Goal: Task Accomplishment & Management: Complete application form

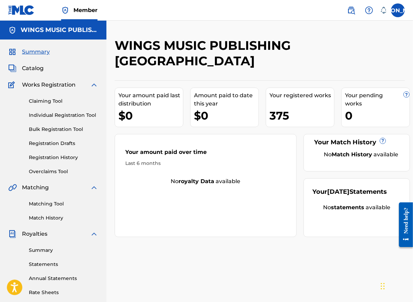
click at [45, 159] on link "Registration History" at bounding box center [63, 157] width 69 height 7
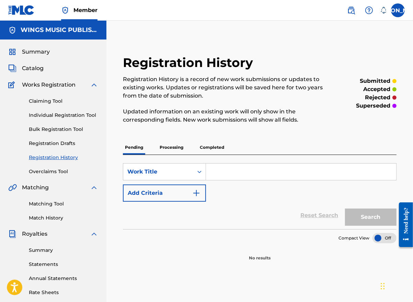
click at [213, 151] on p "Completed" at bounding box center [212, 147] width 28 height 14
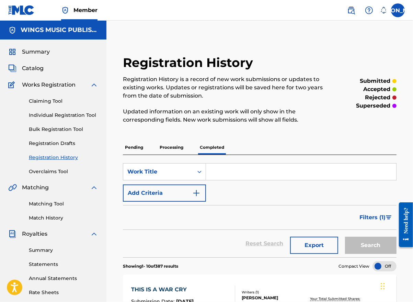
click at [168, 149] on p "Processing" at bounding box center [172, 147] width 28 height 14
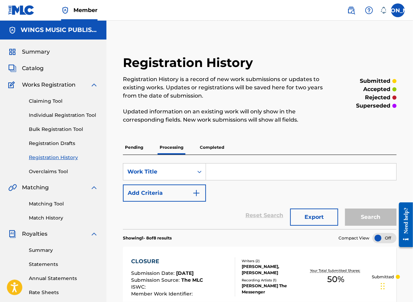
click at [38, 97] on div "Claiming Tool Individual Registration Tool Bulk Registration Tool Registration …" at bounding box center [53, 132] width 90 height 86
click at [38, 99] on link "Claiming Tool" at bounding box center [63, 100] width 69 height 7
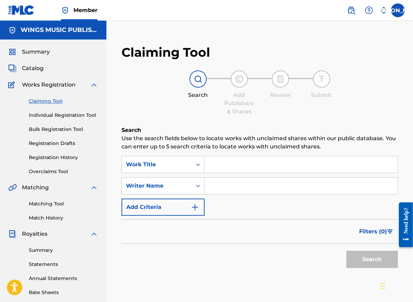
click at [247, 164] on input "Search Form" at bounding box center [301, 164] width 193 height 16
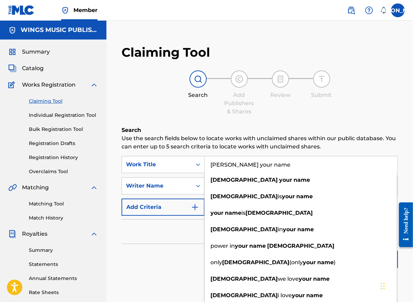
type input "[PERSON_NAME] your name"
click at [140, 252] on div "Search" at bounding box center [259, 257] width 276 height 27
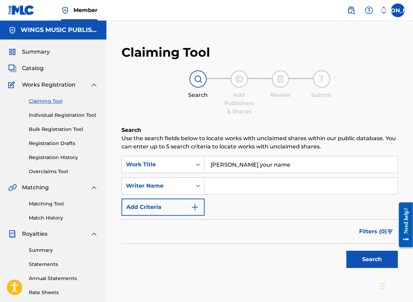
click at [221, 186] on input "Search Form" at bounding box center [301, 185] width 193 height 16
type input "[PERSON_NAME]"
click at [367, 257] on button "Search" at bounding box center [371, 259] width 51 height 17
click at [43, 115] on link "Individual Registration Tool" at bounding box center [63, 115] width 69 height 7
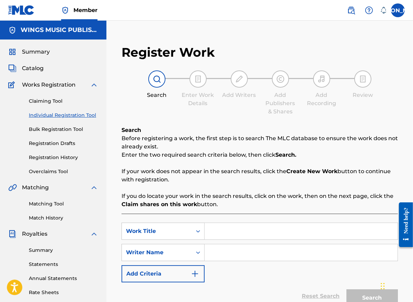
scroll to position [103, 0]
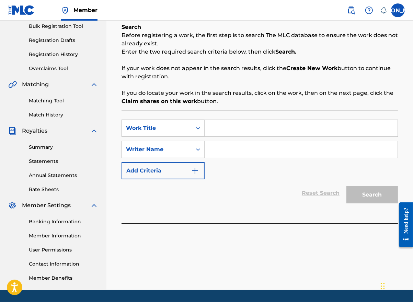
click at [228, 126] on input "Search Form" at bounding box center [301, 128] width 193 height 16
type input "[PERSON_NAME] Your Name"
click at [221, 149] on input "Search Form" at bounding box center [301, 149] width 193 height 16
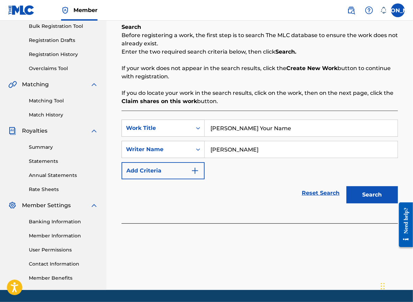
type input "[PERSON_NAME]"
click at [367, 195] on button "Search" at bounding box center [371, 194] width 51 height 17
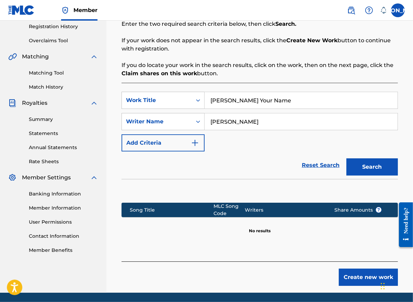
scroll to position [154, 0]
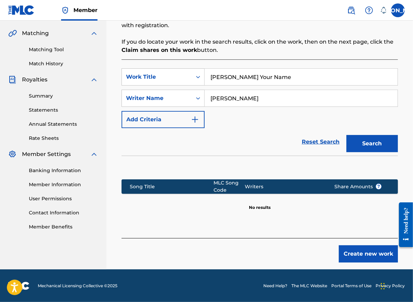
click at [371, 253] on button "Create new work" at bounding box center [368, 253] width 59 height 17
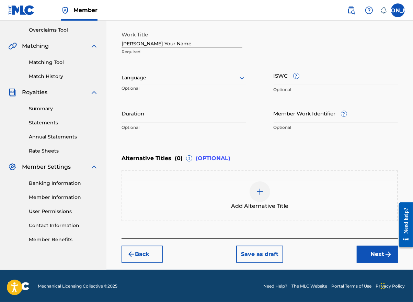
click at [162, 76] on div at bounding box center [183, 77] width 125 height 9
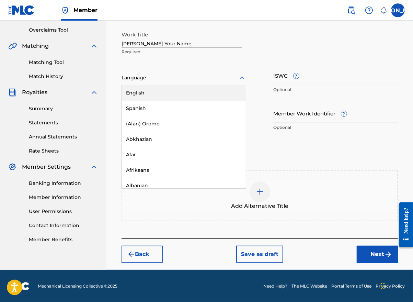
click at [153, 94] on div "English" at bounding box center [184, 92] width 124 height 15
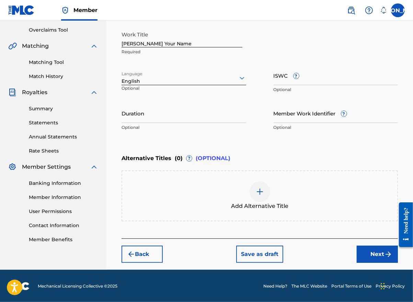
click at [275, 81] on input "ISWC ?" at bounding box center [336, 76] width 125 height 20
paste input "UKW3Z2501996"
type input "UKW3Z2501996"
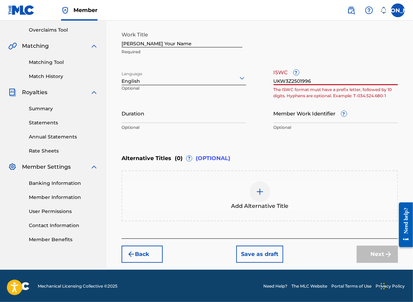
drag, startPoint x: 316, startPoint y: 81, endPoint x: 239, endPoint y: 75, distance: 76.7
click at [239, 75] on div "Work Title [PERSON_NAME] Your Name Required Language English Optional ISWC ? UK…" at bounding box center [259, 81] width 276 height 106
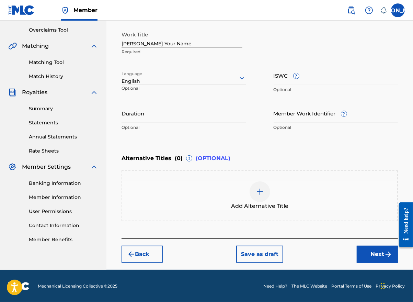
click at [146, 119] on input "Duration" at bounding box center [183, 113] width 125 height 20
type input "04:39"
click at [259, 202] on span "Add Alternative Title" at bounding box center [259, 206] width 57 height 8
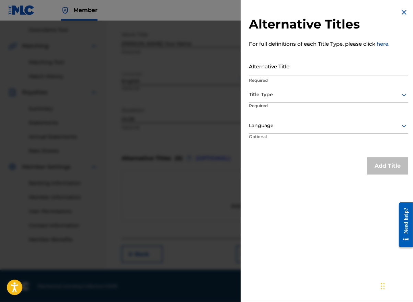
click at [278, 73] on input "Alternative Title" at bounding box center [328, 66] width 159 height 20
type input "[PERSON_NAME] Your Name (Live)"
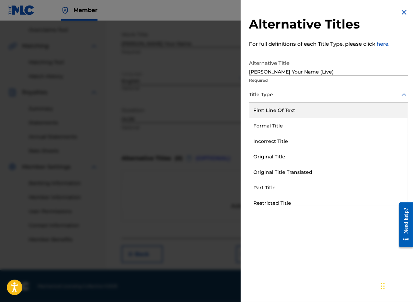
click at [273, 98] on div at bounding box center [328, 94] width 159 height 9
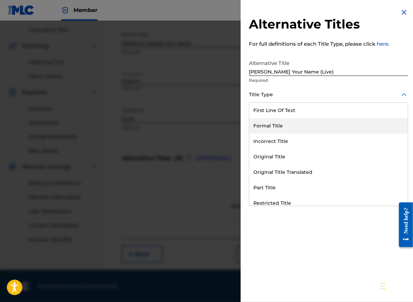
scroll to position [67, 0]
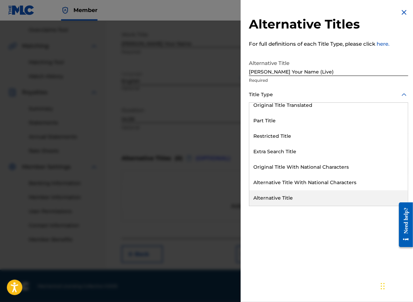
click at [269, 196] on div "Alternative Title" at bounding box center [328, 197] width 159 height 15
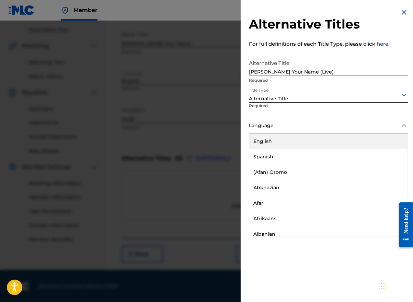
click at [272, 130] on div "Language" at bounding box center [328, 125] width 159 height 15
click at [269, 140] on div "English" at bounding box center [328, 140] width 159 height 15
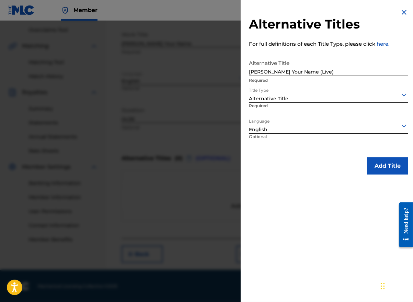
click at [387, 165] on button "Add Title" at bounding box center [387, 165] width 41 height 17
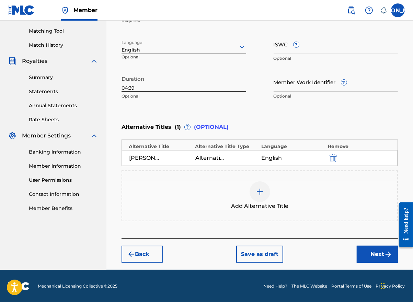
click at [371, 257] on button "Next" at bounding box center [377, 253] width 41 height 17
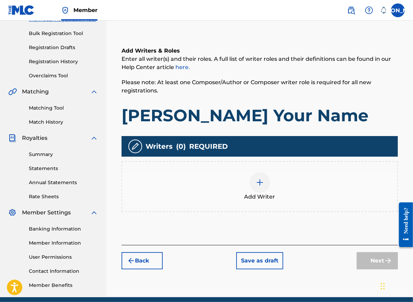
scroll to position [31, 0]
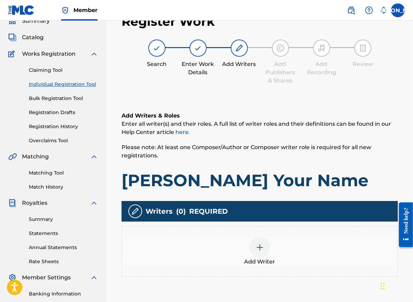
click at [258, 248] on img at bounding box center [260, 247] width 8 height 8
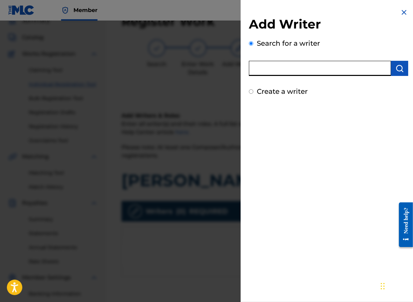
click at [285, 70] on input "text" at bounding box center [320, 68] width 142 height 15
type input "[PERSON_NAME]"
click at [397, 68] on img "submit" at bounding box center [399, 68] width 8 height 8
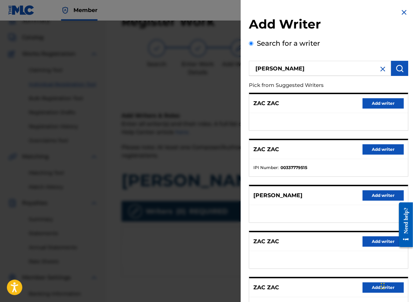
click at [377, 196] on button "Add writer" at bounding box center [382, 195] width 41 height 10
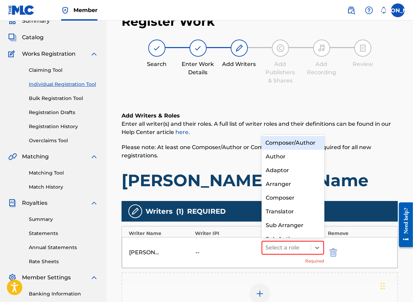
click at [315, 249] on icon at bounding box center [317, 247] width 7 height 7
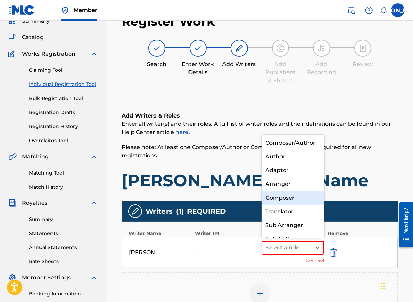
scroll to position [7, 0]
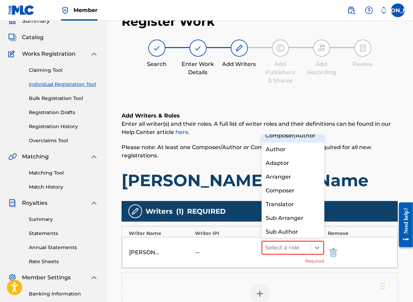
click at [301, 142] on div "Composer/Author" at bounding box center [293, 136] width 63 height 14
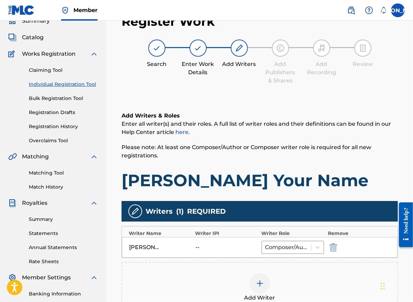
scroll to position [138, 0]
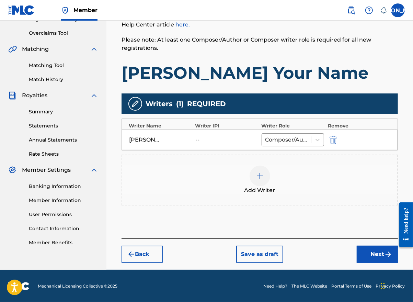
click at [254, 184] on div "Add Writer" at bounding box center [259, 179] width 275 height 29
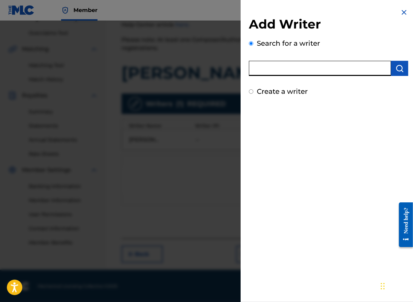
click at [272, 67] on input "text" at bounding box center [320, 68] width 142 height 15
type input "[PERSON_NAME]"
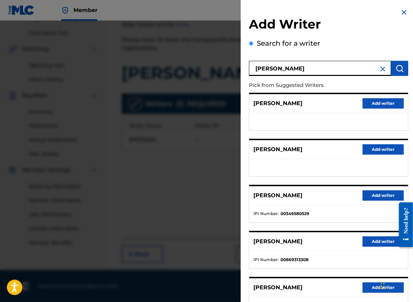
scroll to position [55, 0]
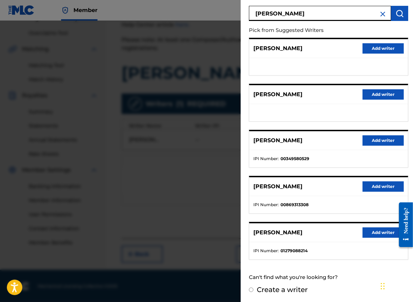
click at [284, 290] on label "Create a writer" at bounding box center [282, 289] width 51 height 8
radio input "true"
click at [253, 290] on input "Create a writer" at bounding box center [251, 289] width 4 height 4
radio input "false"
radio input "true"
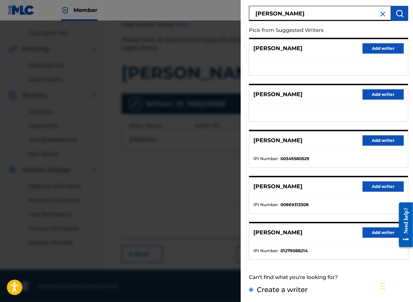
scroll to position [0, 0]
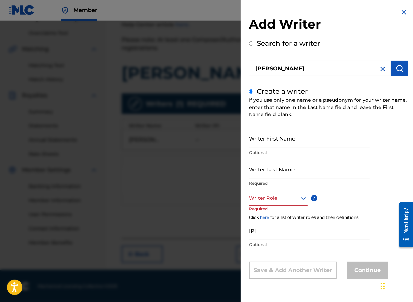
click at [259, 142] on input "Writer First Name" at bounding box center [309, 138] width 121 height 20
type input "[PERSON_NAME]"
click at [264, 173] on input "Writer Last Name" at bounding box center [309, 169] width 121 height 20
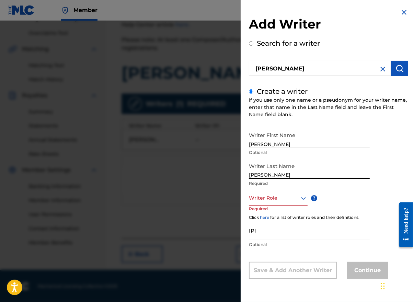
type input "[PERSON_NAME]"
click at [306, 201] on icon at bounding box center [303, 198] width 8 height 8
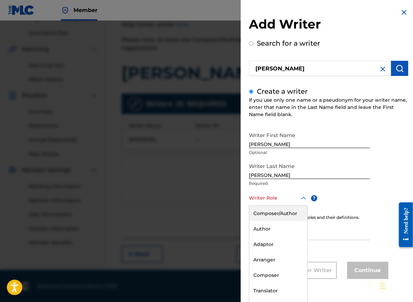
click at [288, 213] on div "Composer/Author" at bounding box center [278, 213] width 58 height 15
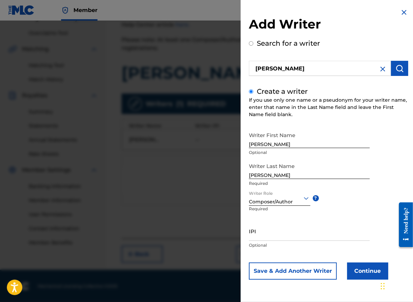
click at [263, 237] on input "IPI" at bounding box center [309, 231] width 121 height 20
paste input "00646081153"
type input "00646081153"
click at [364, 274] on button "Continue" at bounding box center [367, 270] width 41 height 17
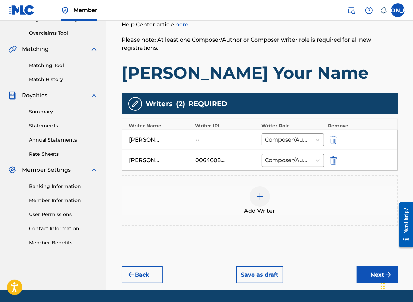
click at [373, 273] on button "Next" at bounding box center [377, 274] width 41 height 17
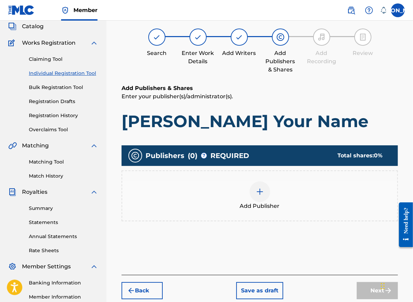
scroll to position [31, 0]
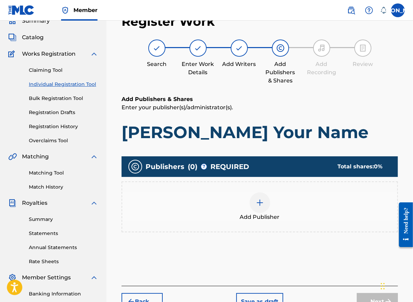
click at [259, 211] on div at bounding box center [259, 202] width 21 height 21
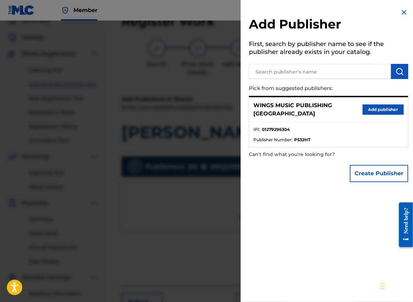
click at [380, 104] on button "Add publisher" at bounding box center [382, 109] width 41 height 10
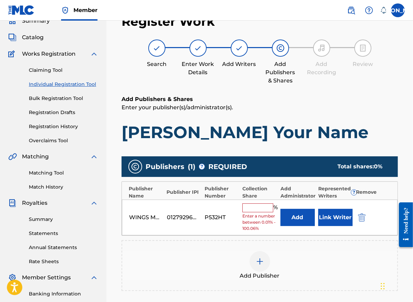
click at [247, 208] on input "text" at bounding box center [257, 207] width 31 height 9
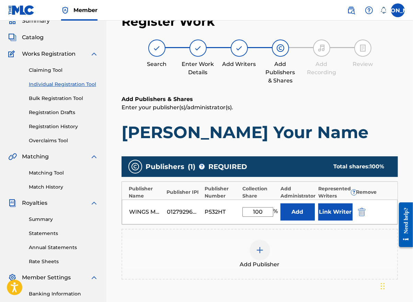
type input "100"
click at [334, 212] on button "Link Writer" at bounding box center [335, 211] width 34 height 17
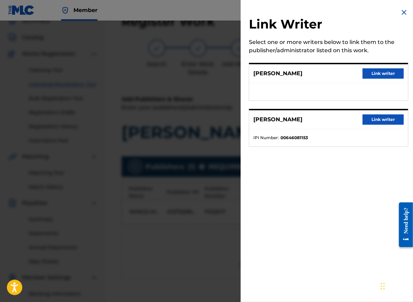
click at [373, 74] on button "Link writer" at bounding box center [382, 73] width 41 height 10
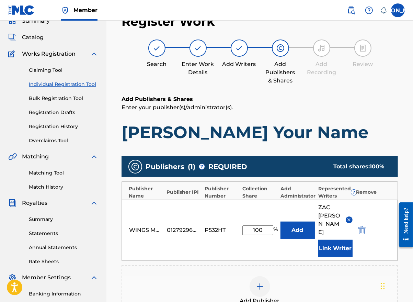
click at [332, 244] on button "Link Writer" at bounding box center [335, 248] width 34 height 17
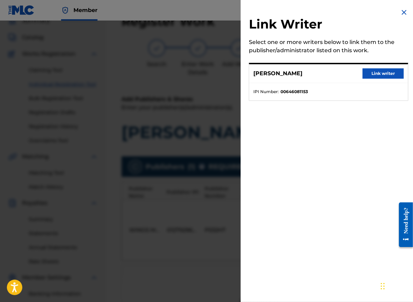
click at [382, 75] on button "Link writer" at bounding box center [382, 73] width 41 height 10
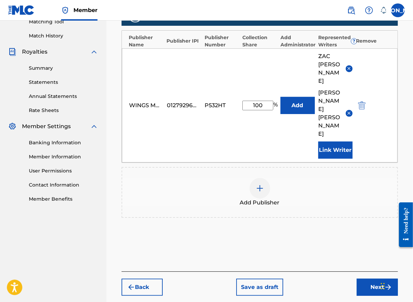
click at [371, 278] on button "Next" at bounding box center [377, 286] width 41 height 17
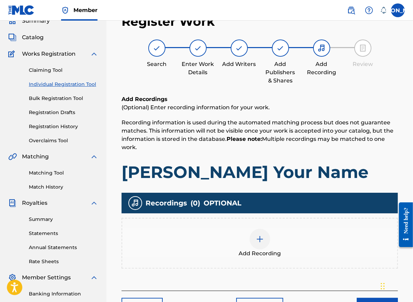
scroll to position [124, 0]
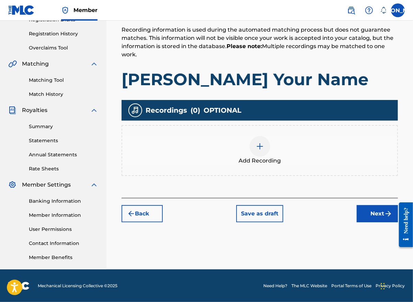
click at [256, 159] on span "Add Recording" at bounding box center [260, 160] width 42 height 8
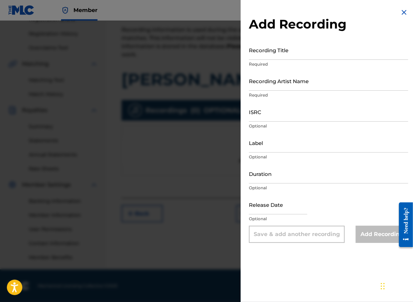
click at [276, 51] on input "Recording Title" at bounding box center [328, 50] width 159 height 20
type input "[PERSON_NAME] Your Name (Live)"
click at [258, 86] on input "Recording Artist Name" at bounding box center [328, 81] width 159 height 20
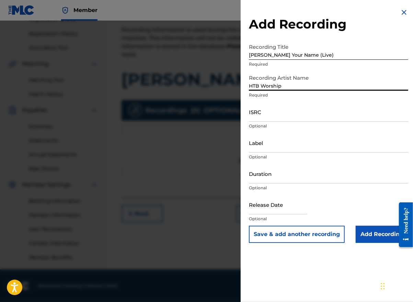
type input "HTB Worship"
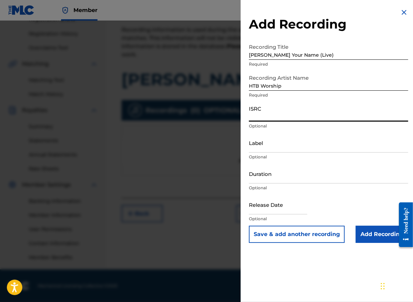
click at [252, 121] on input "ISRC" at bounding box center [328, 112] width 159 height 20
paste input "UKW3Z2501996"
type input "UKW3Z2501996"
click at [267, 147] on input "Label" at bounding box center [328, 143] width 159 height 20
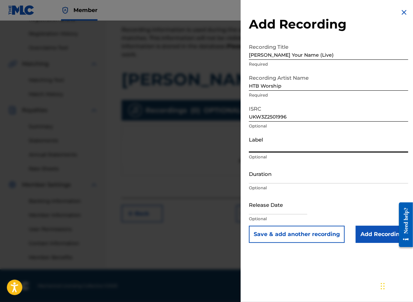
type input "Wings Music Group"
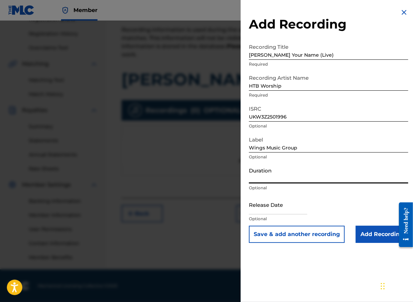
click at [287, 180] on input "Duration" at bounding box center [328, 174] width 159 height 20
type input "04:39"
click at [286, 211] on input "text" at bounding box center [278, 205] width 58 height 20
select select "7"
select select "2025"
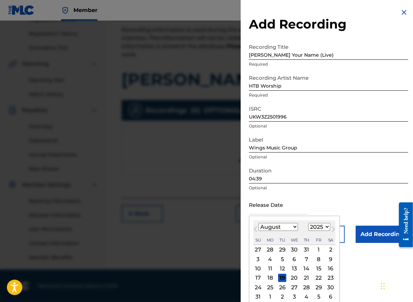
click at [335, 222] on div "Previous Month Next Month August [DATE] February March April May June July Augu…" at bounding box center [294, 266] width 91 height 100
click at [293, 226] on select "January February March April May June July August September October November De…" at bounding box center [277, 227] width 39 height 8
select select "6"
click at [258, 223] on select "January February March April May June July August September October November De…" at bounding box center [277, 227] width 39 height 8
click at [316, 259] on div "11" at bounding box center [318, 259] width 8 height 8
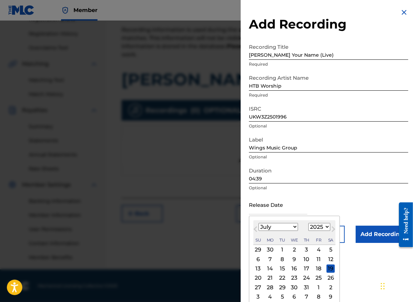
type input "[DATE]"
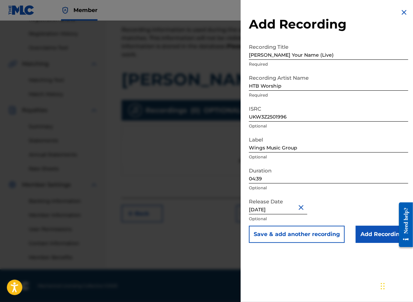
click at [366, 235] on input "Add Recording" at bounding box center [382, 233] width 53 height 17
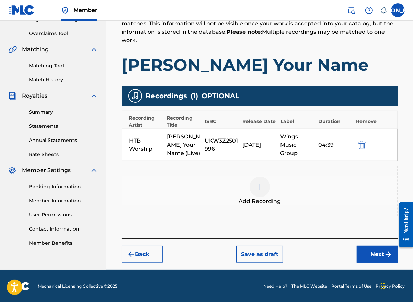
click at [372, 254] on button "Next" at bounding box center [377, 253] width 41 height 17
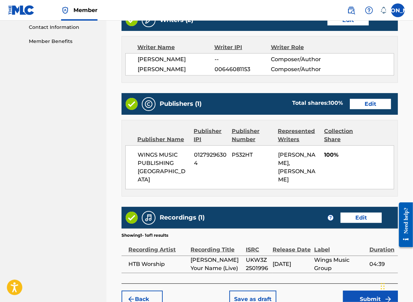
scroll to position [375, 0]
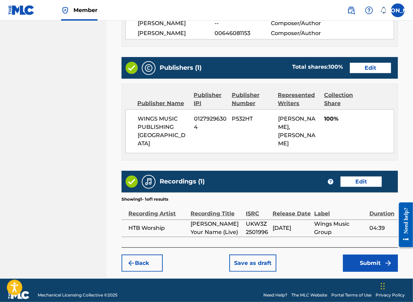
click at [372, 255] on button "Submit" at bounding box center [370, 262] width 55 height 17
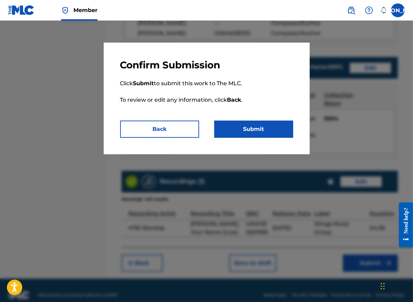
click at [247, 129] on button "Submit" at bounding box center [253, 128] width 79 height 17
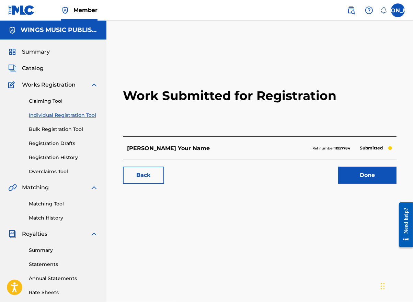
click at [3, 130] on div "Summary Catalog Works Registration Claiming Tool Individual Registration Tool B…" at bounding box center [53, 215] width 106 height 353
click at [371, 171] on link "Done" at bounding box center [367, 174] width 58 height 17
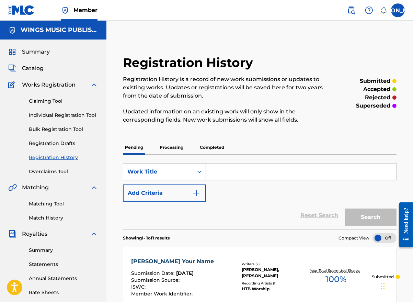
click at [41, 97] on link "Claiming Tool" at bounding box center [63, 100] width 69 height 7
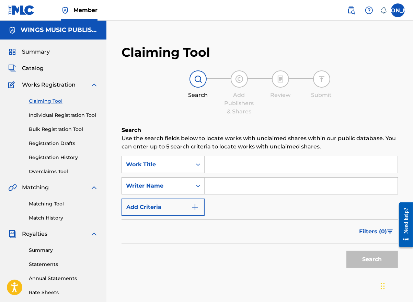
click at [229, 165] on input "Search Form" at bounding box center [301, 164] width 193 height 16
type input "Purge my mind"
click at [209, 186] on input "Search Form" at bounding box center [301, 185] width 193 height 16
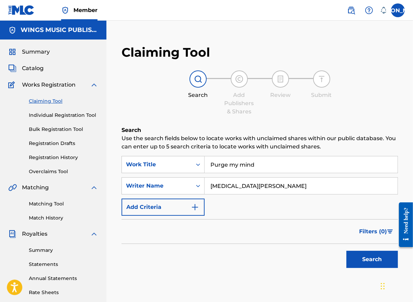
type input "[MEDICAL_DATA][PERSON_NAME]"
click at [362, 260] on button "Search" at bounding box center [371, 259] width 51 height 17
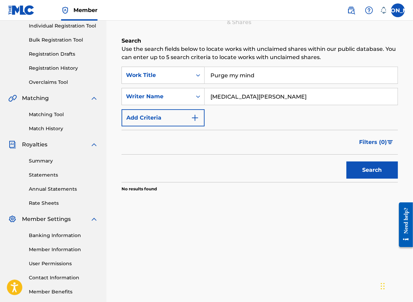
scroll to position [124, 0]
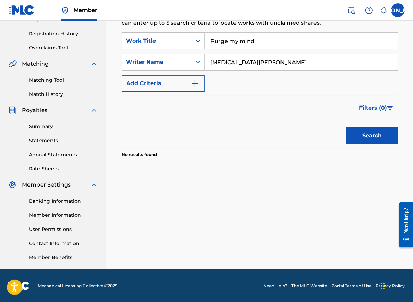
click at [369, 134] on button "Search" at bounding box center [371, 135] width 51 height 17
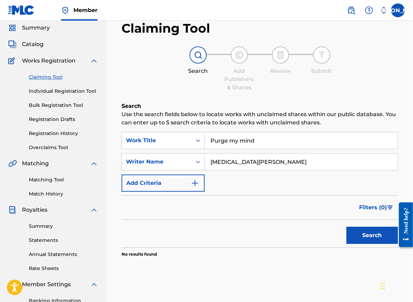
scroll to position [0, 0]
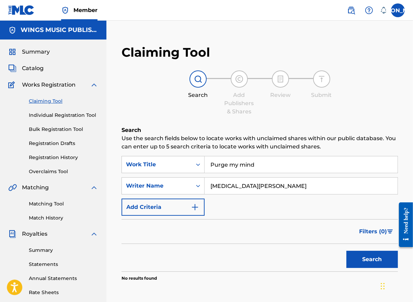
click at [42, 116] on link "Individual Registration Tool" at bounding box center [63, 115] width 69 height 7
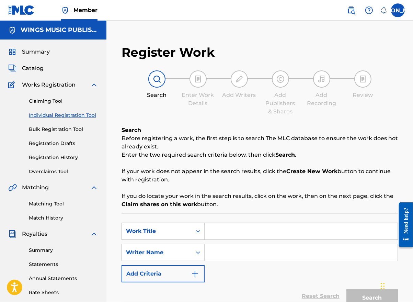
click at [230, 233] on input "Search Form" at bounding box center [301, 231] width 193 height 16
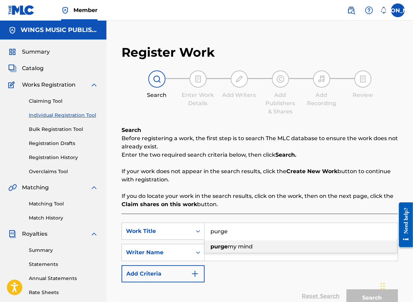
click at [231, 245] on span "my mind" at bounding box center [240, 246] width 25 height 7
type input "purge my mind"
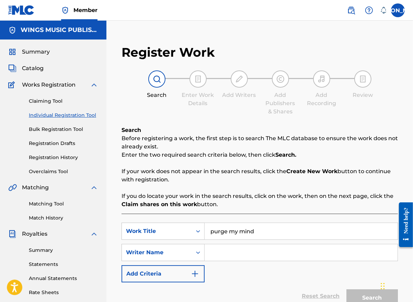
click at [230, 255] on input "Search Form" at bounding box center [301, 252] width 193 height 16
type input "[MEDICAL_DATA][PERSON_NAME]"
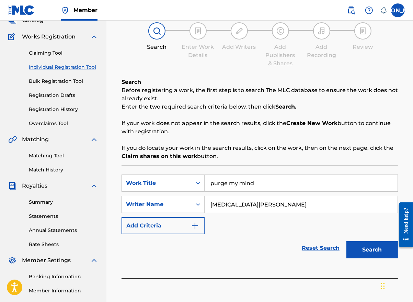
scroll to position [69, 0]
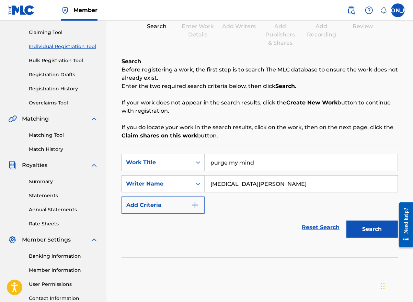
click at [371, 229] on button "Search" at bounding box center [371, 228] width 51 height 17
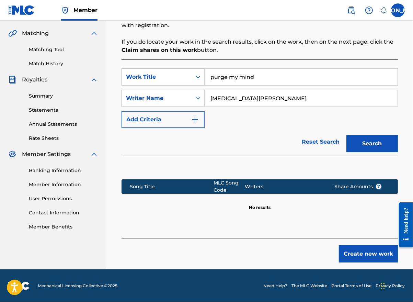
click at [362, 253] on button "Create new work" at bounding box center [368, 253] width 59 height 17
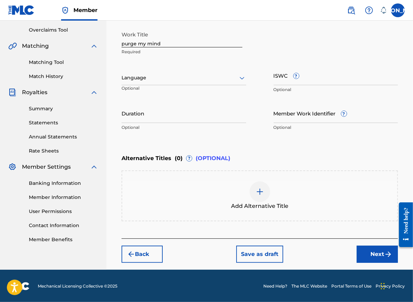
click at [126, 44] on input "purge my mind" at bounding box center [181, 38] width 121 height 20
click at [143, 44] on input "Purge my mind" at bounding box center [181, 38] width 121 height 20
click at [151, 44] on input "Purge My mind" at bounding box center [181, 38] width 121 height 20
type input "Purge My Mind"
click at [281, 79] on input "ISWC ?" at bounding box center [336, 76] width 125 height 20
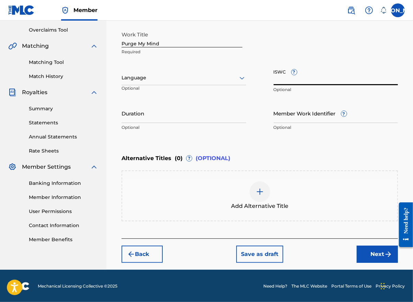
click at [226, 76] on div at bounding box center [183, 77] width 125 height 9
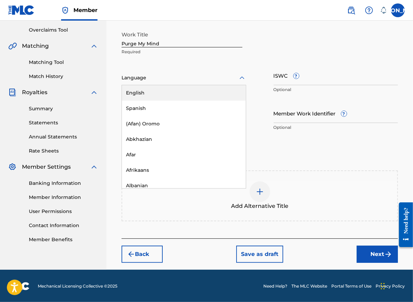
click at [197, 88] on div "English" at bounding box center [184, 92] width 124 height 15
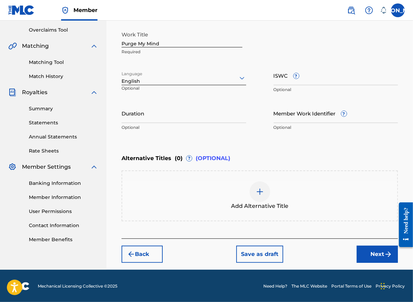
click at [284, 78] on input "ISWC ?" at bounding box center [336, 76] width 125 height 20
paste input "T-330.706.342-5"
type input "T-330.706.342-5"
click at [149, 119] on input "Duration" at bounding box center [183, 113] width 125 height 20
type input "03:10"
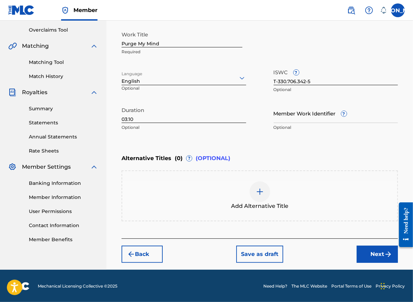
click at [377, 252] on button "Next" at bounding box center [377, 253] width 41 height 17
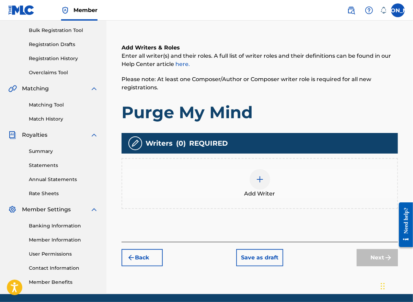
scroll to position [124, 0]
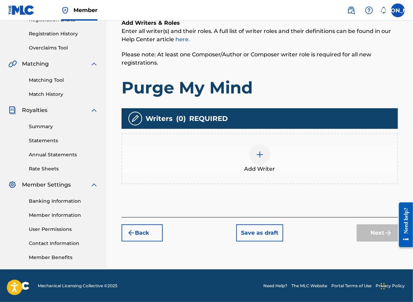
click at [259, 157] on img at bounding box center [260, 154] width 8 height 8
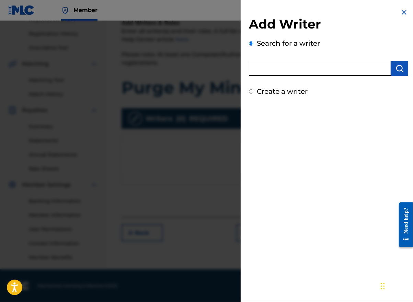
click at [278, 74] on input "text" at bounding box center [320, 68] width 142 height 15
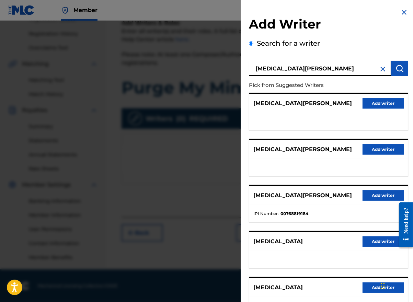
click at [305, 69] on input "[MEDICAL_DATA][PERSON_NAME]" at bounding box center [320, 68] width 142 height 15
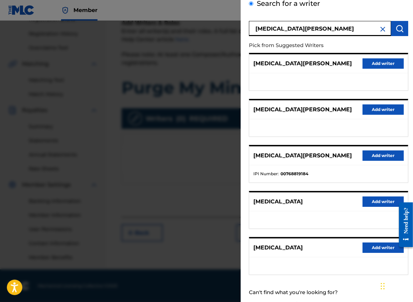
scroll to position [55, 0]
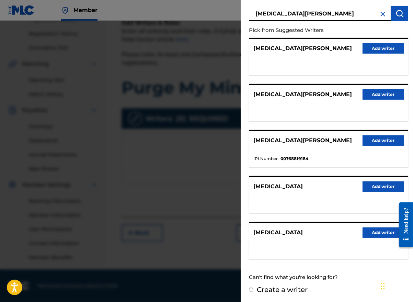
click at [275, 12] on input "[MEDICAL_DATA][PERSON_NAME]" at bounding box center [320, 13] width 142 height 15
type input "[MEDICAL_DATA][PERSON_NAME]"
click at [397, 13] on img "submit" at bounding box center [399, 13] width 8 height 8
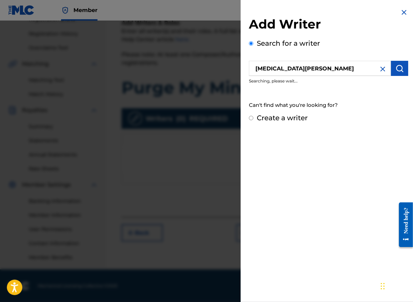
scroll to position [0, 0]
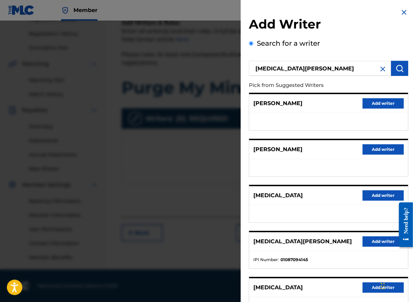
click at [376, 240] on button "Add writer" at bounding box center [382, 241] width 41 height 10
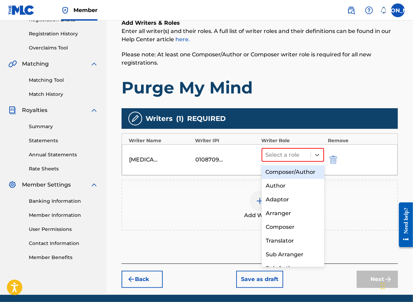
click at [314, 156] on icon at bounding box center [317, 154] width 7 height 7
click at [301, 172] on div "Composer/Author" at bounding box center [293, 172] width 63 height 14
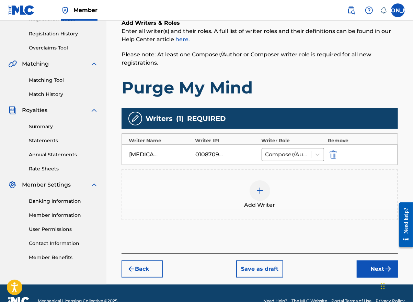
click at [373, 267] on button "Next" at bounding box center [377, 268] width 41 height 17
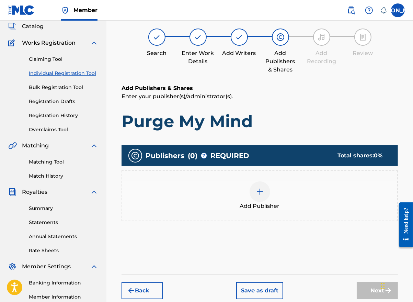
scroll to position [31, 0]
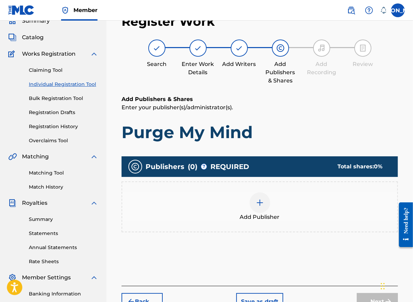
click at [267, 210] on div "Add Publisher" at bounding box center [259, 206] width 275 height 29
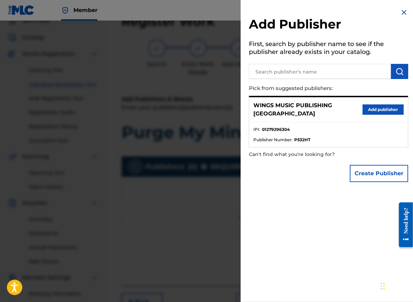
click at [375, 106] on button "Add publisher" at bounding box center [382, 109] width 41 height 10
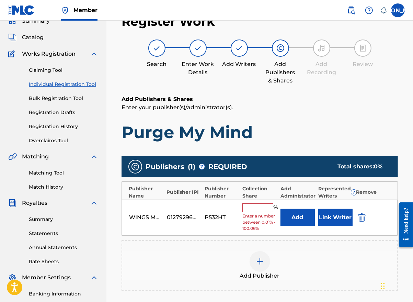
click at [251, 210] on input "text" at bounding box center [257, 207] width 31 height 9
type input "100"
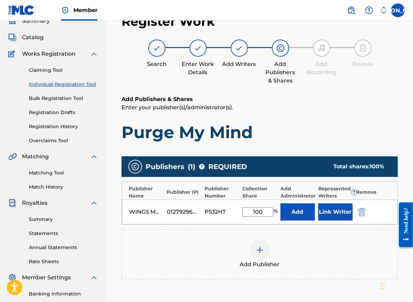
click at [336, 213] on button "Link Writer" at bounding box center [335, 211] width 34 height 17
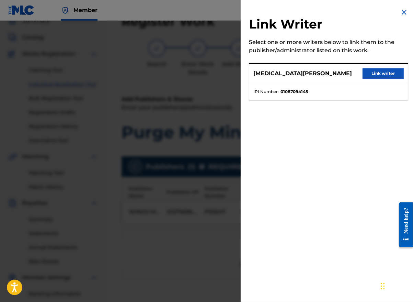
click at [379, 75] on button "Link writer" at bounding box center [382, 73] width 41 height 10
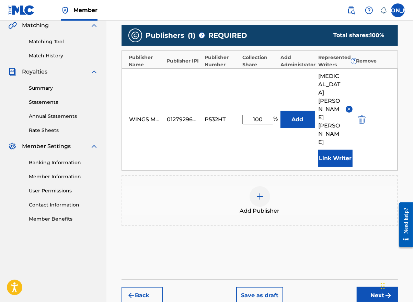
click at [369, 287] on button "Next" at bounding box center [377, 295] width 41 height 17
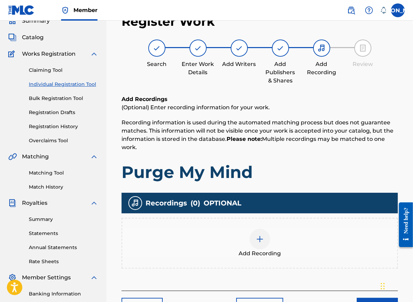
click at [256, 253] on span "Add Recording" at bounding box center [260, 253] width 42 height 8
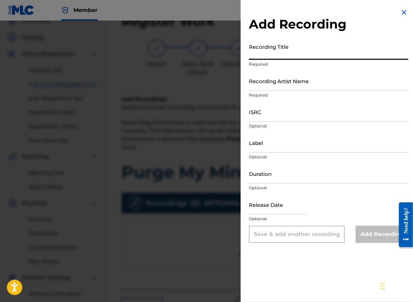
click at [267, 52] on input "Recording Title" at bounding box center [328, 50] width 159 height 20
type input "Purge My Mind"
click at [279, 86] on input "Recording Artist Name" at bounding box center [328, 81] width 159 height 20
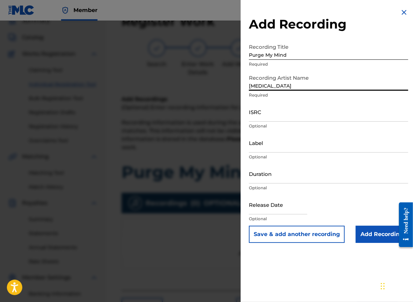
type input "[MEDICAL_DATA][PERSON_NAME]"
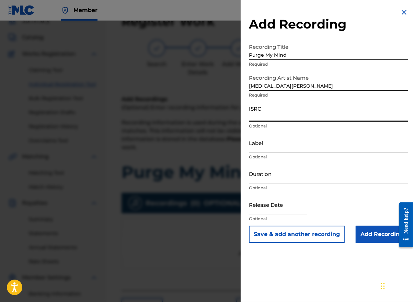
click at [257, 117] on input "ISRC" at bounding box center [328, 112] width 159 height 20
paste input "UKW3Z2501487"
type input "UKW3Z2501487"
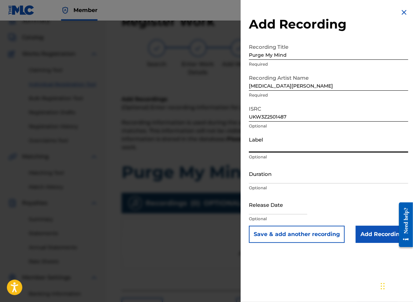
click at [264, 149] on input "Label" at bounding box center [328, 143] width 159 height 20
type input "Wings Music Group"
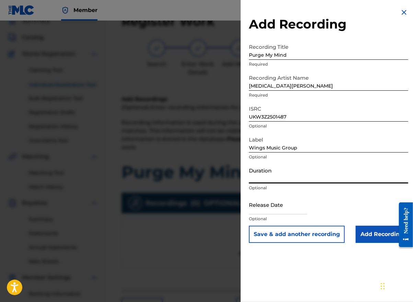
click at [283, 180] on input "Duration" at bounding box center [328, 174] width 159 height 20
type input "03:10"
click at [291, 210] on input "text" at bounding box center [278, 205] width 58 height 20
select select "7"
select select "2025"
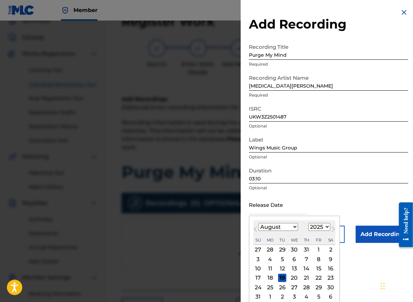
click at [257, 233] on button "Previous Month" at bounding box center [255, 230] width 11 height 11
select select "6"
click at [318, 268] on div "18" at bounding box center [318, 268] width 8 height 8
type input "[DATE]"
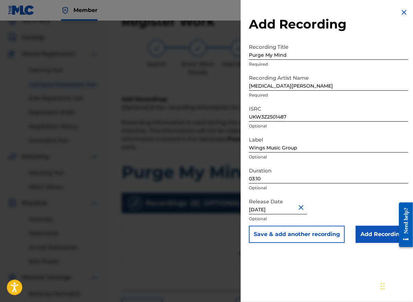
click at [370, 233] on input "Add Recording" at bounding box center [382, 233] width 53 height 17
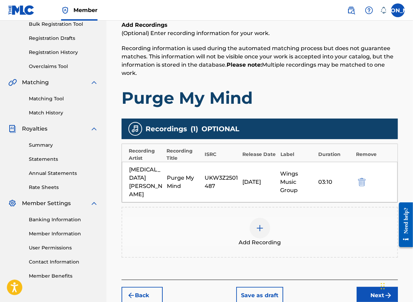
scroll to position [138, 0]
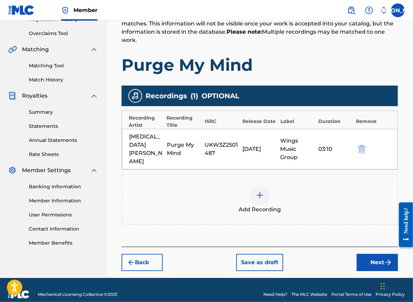
click at [377, 254] on button "Next" at bounding box center [377, 262] width 41 height 17
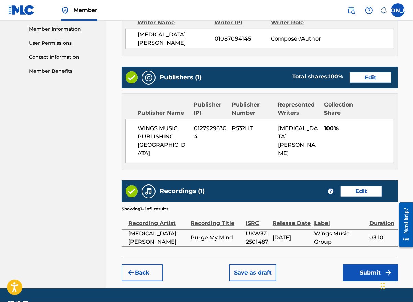
scroll to position [316, 0]
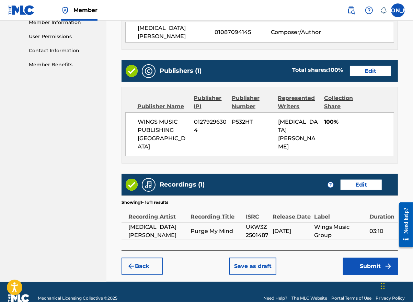
click at [370, 257] on button "Submit" at bounding box center [370, 265] width 55 height 17
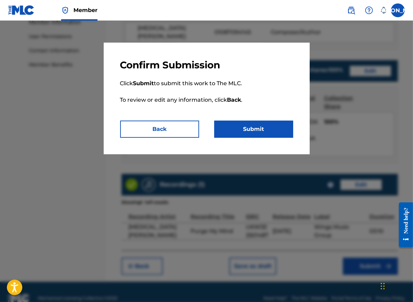
click at [241, 125] on button "Submit" at bounding box center [253, 128] width 79 height 17
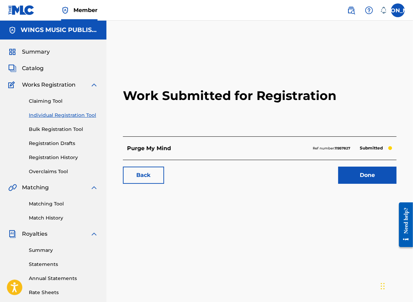
click at [355, 171] on link "Done" at bounding box center [367, 174] width 58 height 17
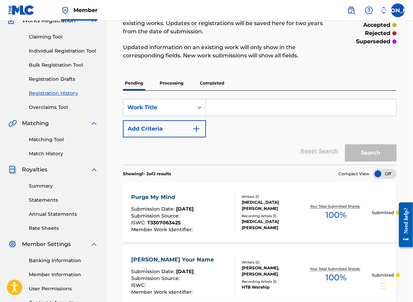
scroll to position [69, 0]
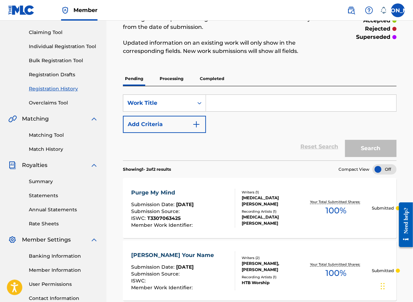
click at [41, 45] on link "Individual Registration Tool" at bounding box center [63, 46] width 69 height 7
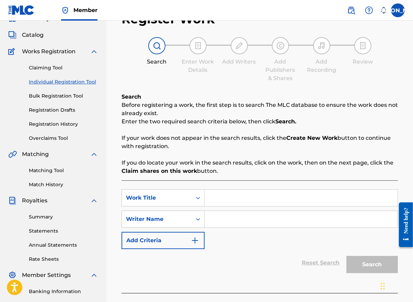
scroll to position [34, 0]
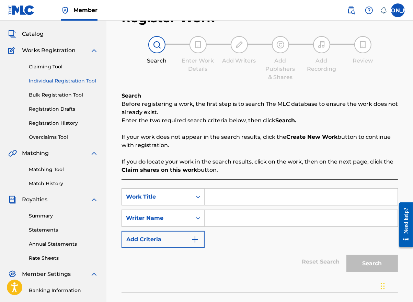
click at [222, 197] on input "Search Form" at bounding box center [301, 196] width 193 height 16
type input "[DATE] Mind"
click at [225, 220] on input "Search Form" at bounding box center [301, 218] width 193 height 16
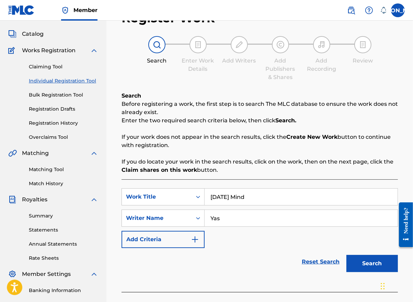
type input "[MEDICAL_DATA][PERSON_NAME]"
click at [367, 263] on button "Search" at bounding box center [371, 263] width 51 height 17
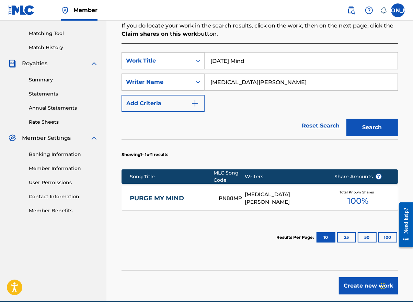
scroll to position [202, 0]
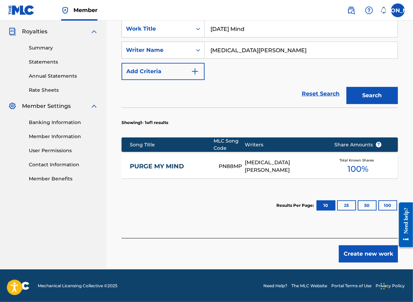
click at [353, 255] on button "Create new work" at bounding box center [368, 253] width 59 height 17
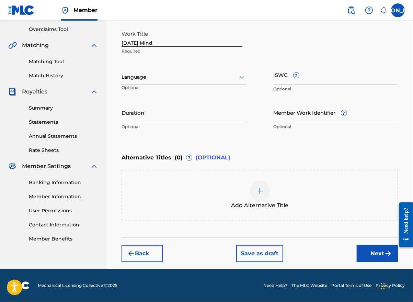
scroll to position [141, 0]
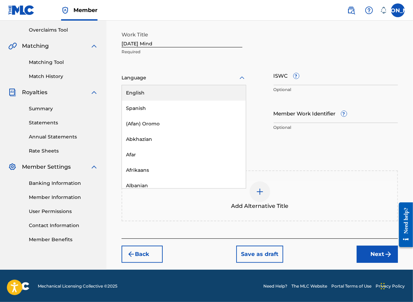
click at [184, 82] on div at bounding box center [183, 77] width 125 height 9
click at [176, 92] on div "English" at bounding box center [184, 92] width 124 height 15
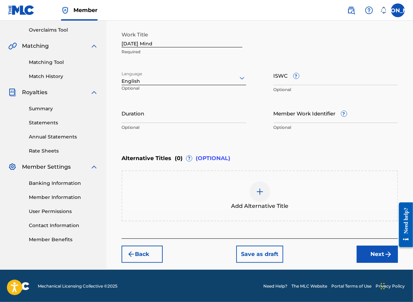
click at [281, 79] on input "ISWC ?" at bounding box center [336, 76] width 125 height 20
paste input "T-330.706.335-6"
type input "T-330.706.335-6"
click at [180, 119] on input "Duration" at bounding box center [183, 113] width 125 height 20
type input "03:29"
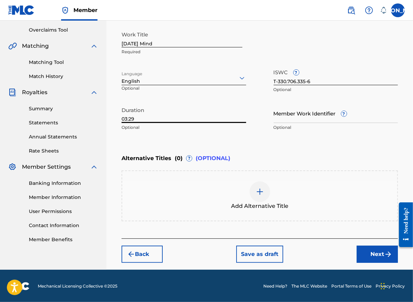
click at [365, 255] on button "Next" at bounding box center [377, 253] width 41 height 17
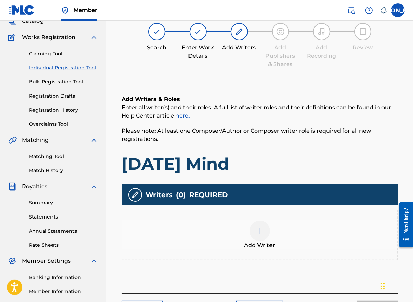
scroll to position [31, 0]
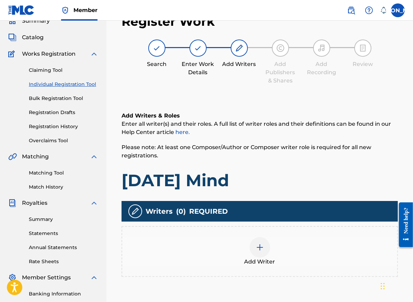
click at [264, 252] on div at bounding box center [259, 247] width 21 height 21
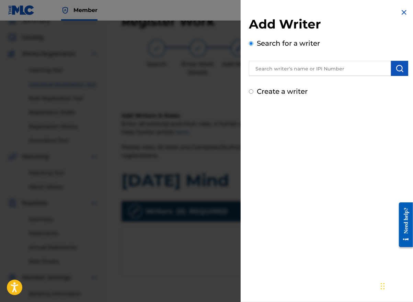
click at [267, 71] on input "text" at bounding box center [320, 68] width 142 height 15
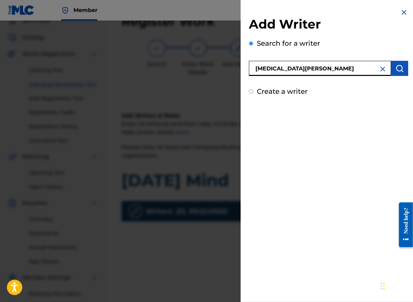
type input "[MEDICAL_DATA][PERSON_NAME]"
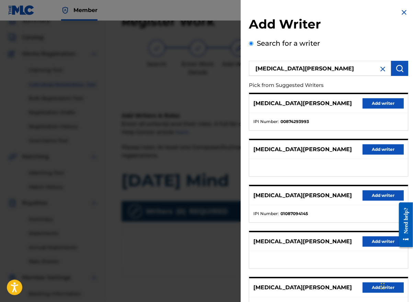
click at [376, 194] on button "Add writer" at bounding box center [382, 195] width 41 height 10
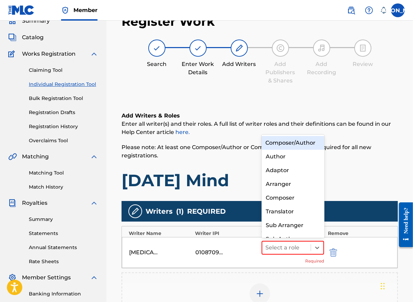
click at [313, 250] on div at bounding box center [317, 247] width 12 height 12
click at [289, 150] on div "Composer/Author" at bounding box center [293, 143] width 63 height 14
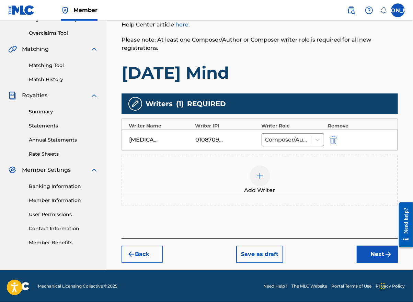
click at [369, 250] on button "Next" at bounding box center [377, 253] width 41 height 17
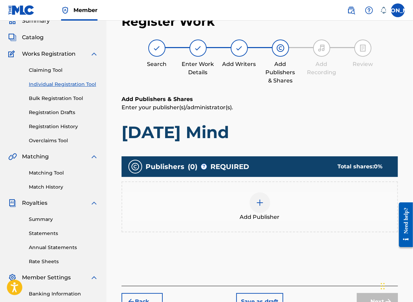
click at [258, 215] on span "Add Publisher" at bounding box center [260, 217] width 40 height 8
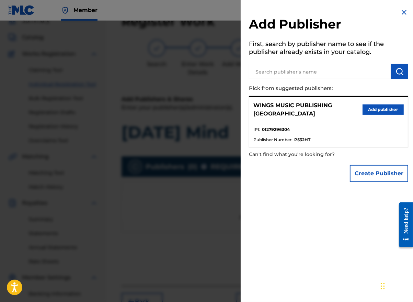
click at [376, 107] on button "Add publisher" at bounding box center [382, 109] width 41 height 10
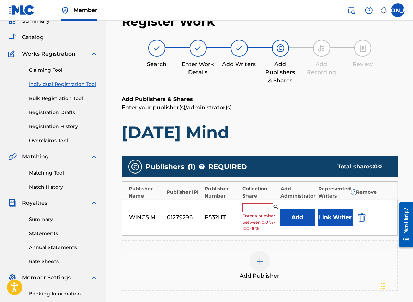
click at [248, 206] on input "text" at bounding box center [257, 207] width 31 height 9
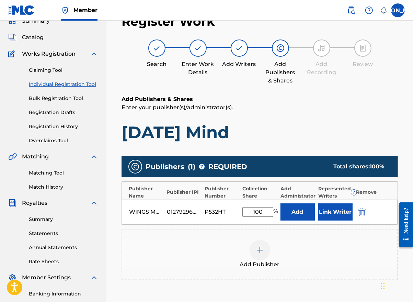
type input "100"
click at [325, 209] on button "Link Writer" at bounding box center [335, 211] width 34 height 17
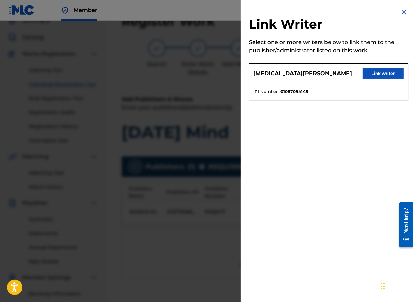
click at [385, 158] on div "Link Writer Select one or more writers below to link them to the publisher/admi…" at bounding box center [329, 151] width 176 height 302
click at [377, 69] on button "Link writer" at bounding box center [382, 73] width 41 height 10
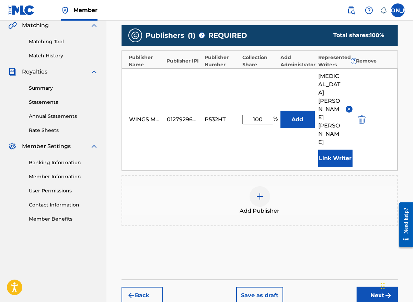
click at [363, 287] on button "Next" at bounding box center [377, 295] width 41 height 17
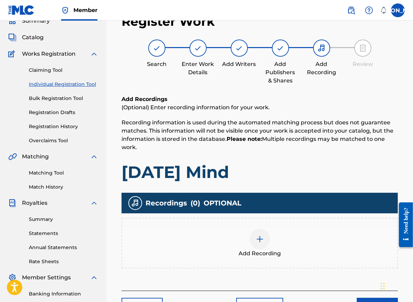
click at [255, 240] on div at bounding box center [259, 239] width 21 height 21
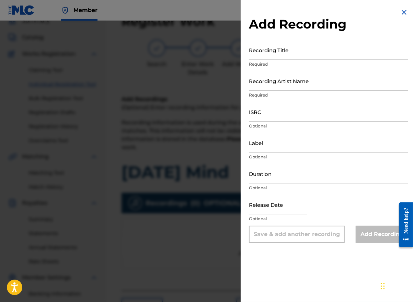
click at [277, 56] on input "Recording Title" at bounding box center [328, 50] width 159 height 20
type input "[DATE] Mind"
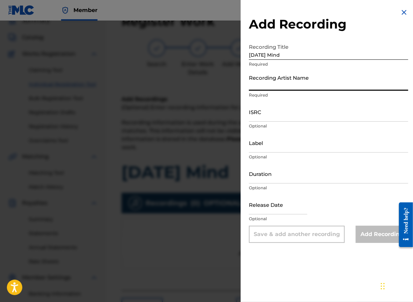
click at [273, 85] on input "Recording Artist Name" at bounding box center [328, 81] width 159 height 20
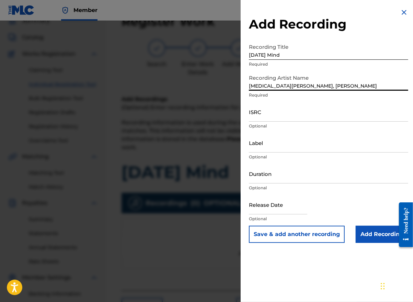
type input "[MEDICAL_DATA][PERSON_NAME], [PERSON_NAME]"
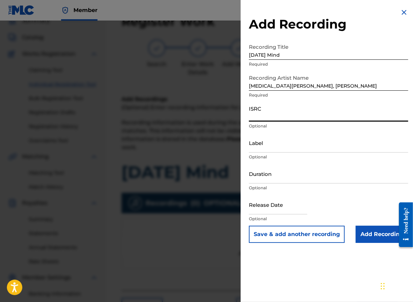
click at [266, 117] on input "ISRC" at bounding box center [328, 112] width 159 height 20
paste input "UKW3Z2501399"
type input "UKW3Z2501399"
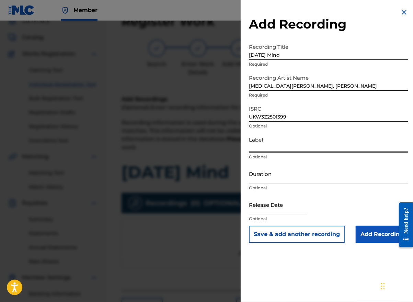
click at [265, 149] on input "Label" at bounding box center [328, 143] width 159 height 20
type input "Wings Music Group"
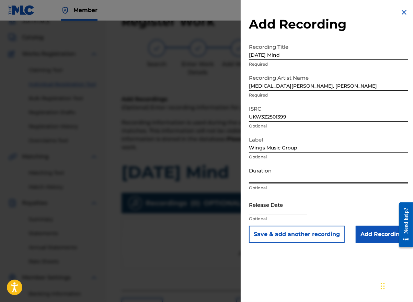
click at [276, 181] on input "Duration" at bounding box center [328, 174] width 159 height 20
type input "03:39"
click at [286, 211] on input "text" at bounding box center [278, 205] width 58 height 20
select select "7"
select select "2025"
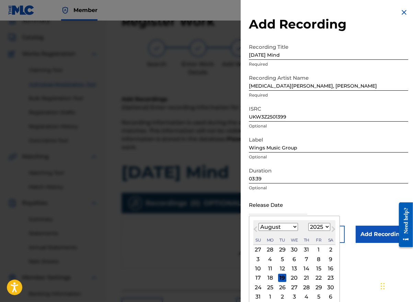
click at [255, 235] on button "Previous Month" at bounding box center [255, 230] width 11 height 11
click at [293, 227] on select "January February March April May June July August September October November De…" at bounding box center [277, 227] width 39 height 8
select select "5"
click at [258, 223] on select "January February March April May June July August September October November De…" at bounding box center [277, 227] width 39 height 8
click at [317, 259] on div "13" at bounding box center [318, 259] width 8 height 8
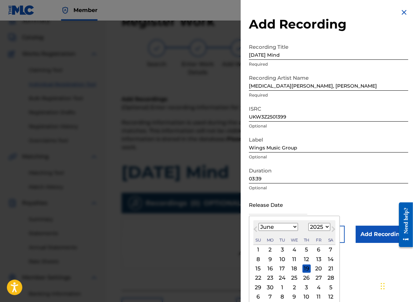
type input "[DATE]"
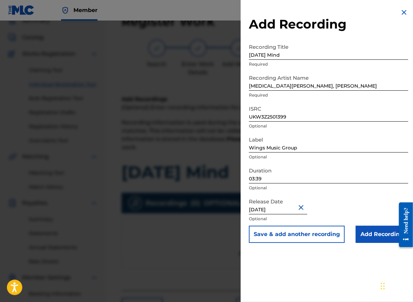
click at [369, 230] on input "Add Recording" at bounding box center [382, 233] width 53 height 17
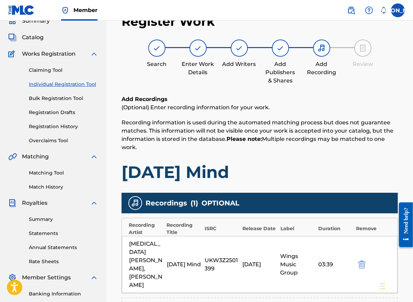
scroll to position [146, 0]
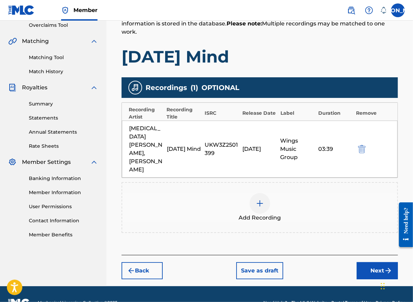
click at [377, 262] on button "Next" at bounding box center [377, 270] width 41 height 17
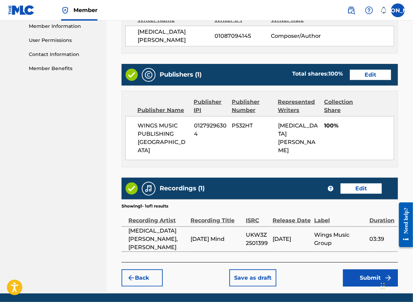
scroll to position [316, 0]
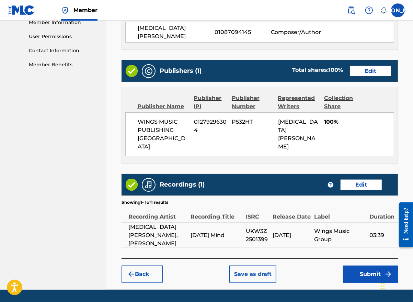
click at [368, 265] on button "Submit" at bounding box center [370, 273] width 55 height 17
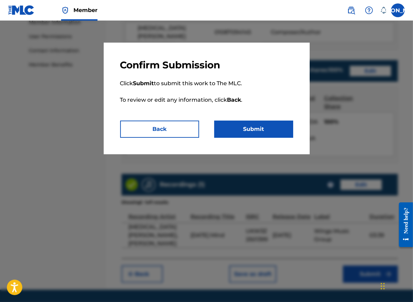
click at [255, 132] on button "Submit" at bounding box center [253, 128] width 79 height 17
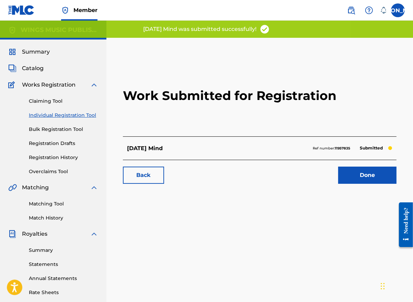
click at [359, 172] on link "Done" at bounding box center [367, 174] width 58 height 17
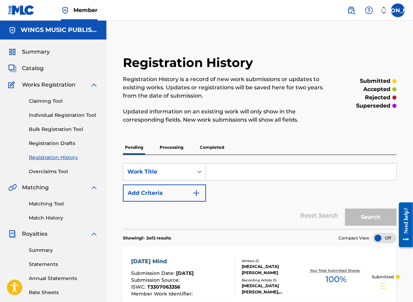
click at [36, 114] on link "Individual Registration Tool" at bounding box center [63, 115] width 69 height 7
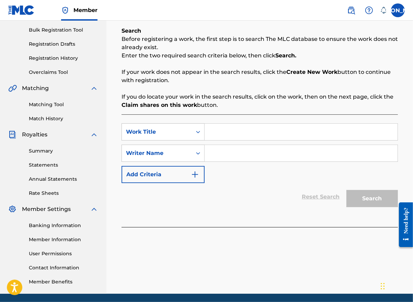
scroll to position [103, 0]
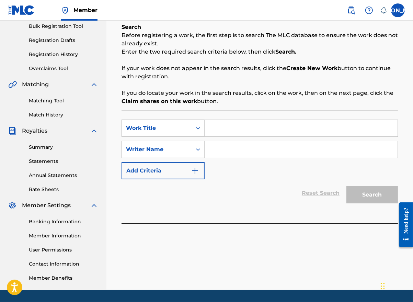
click at [237, 127] on input "Search Form" at bounding box center [301, 128] width 193 height 16
type input "Something In The Heart"
click at [225, 149] on input "Search Form" at bounding box center [301, 149] width 193 height 16
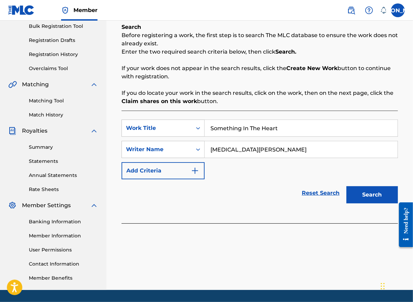
click at [368, 195] on button "Search" at bounding box center [371, 194] width 51 height 17
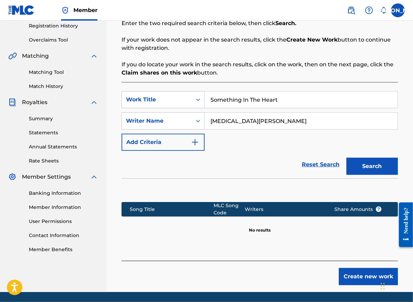
scroll to position [154, 0]
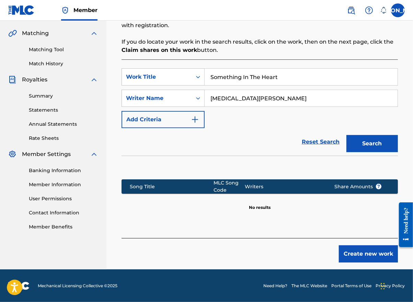
drag, startPoint x: 255, startPoint y: 99, endPoint x: 233, endPoint y: 96, distance: 22.6
click at [233, 96] on input "[MEDICAL_DATA][PERSON_NAME]" at bounding box center [301, 98] width 193 height 16
type input "[MEDICAL_DATA][PERSON_NAME]"
click at [364, 144] on button "Search" at bounding box center [371, 143] width 51 height 17
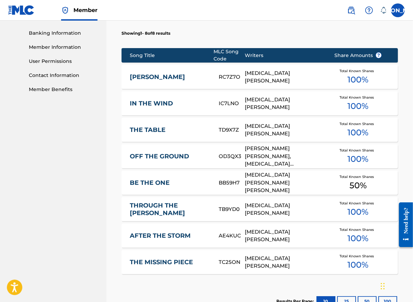
scroll to position [387, 0]
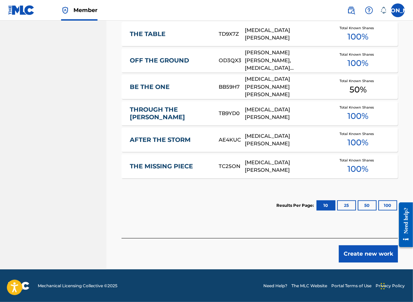
click at [372, 256] on button "Create new work" at bounding box center [368, 253] width 59 height 17
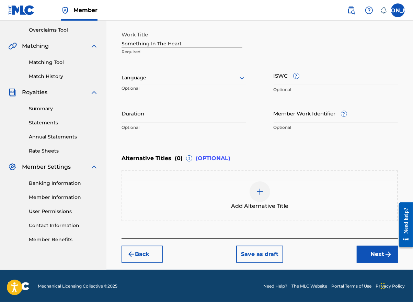
click at [174, 81] on div at bounding box center [183, 77] width 125 height 9
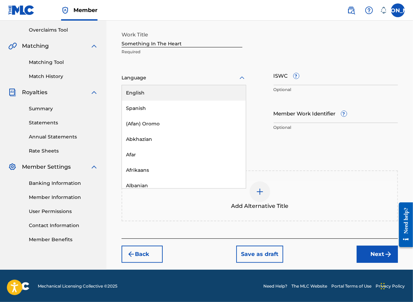
click at [169, 94] on div "English" at bounding box center [184, 92] width 124 height 15
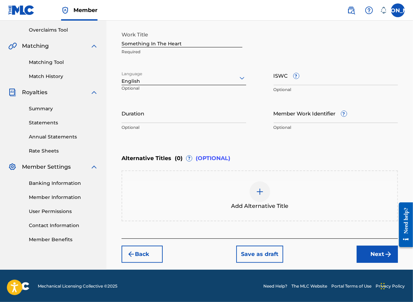
click at [182, 116] on input "Duration" at bounding box center [183, 113] width 125 height 20
type input "03:30"
click at [369, 255] on button "Next" at bounding box center [377, 253] width 41 height 17
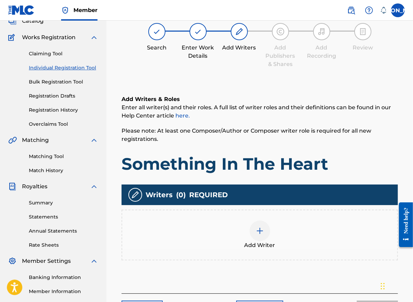
scroll to position [31, 0]
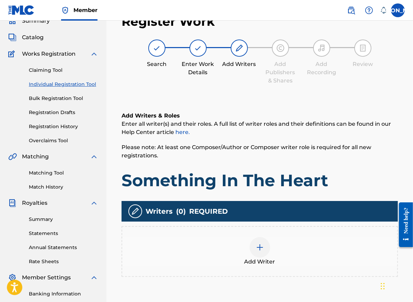
click at [258, 245] on img at bounding box center [260, 247] width 8 height 8
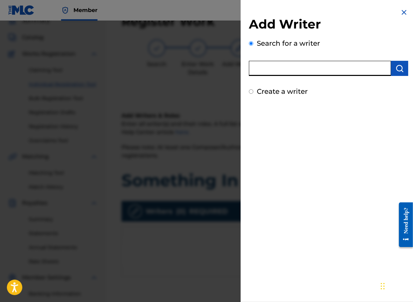
click at [269, 66] on input "text" at bounding box center [320, 68] width 142 height 15
type input "[MEDICAL_DATA][PERSON_NAME]"
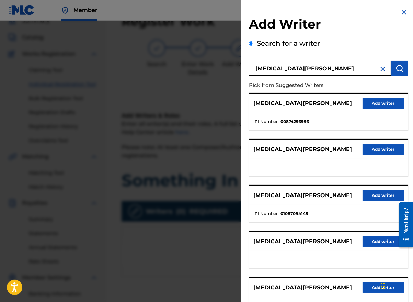
click at [379, 191] on button "Add writer" at bounding box center [382, 195] width 41 height 10
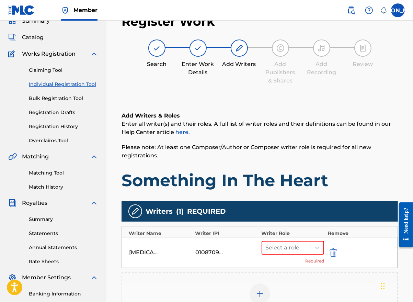
click at [316, 247] on icon at bounding box center [317, 247] width 7 height 7
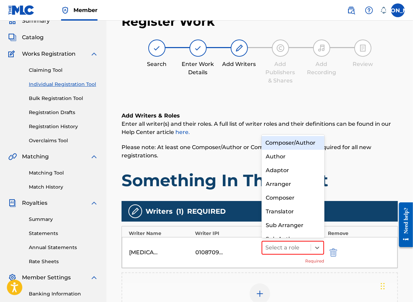
scroll to position [7, 0]
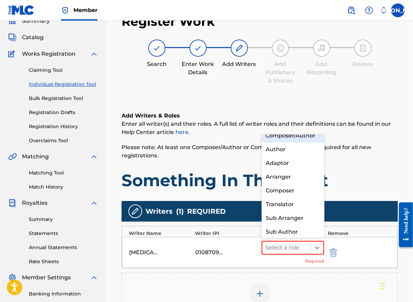
click at [297, 142] on div "Composer/Author" at bounding box center [293, 136] width 63 height 14
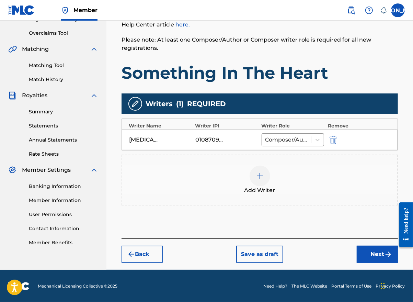
click at [367, 252] on button "Next" at bounding box center [377, 253] width 41 height 17
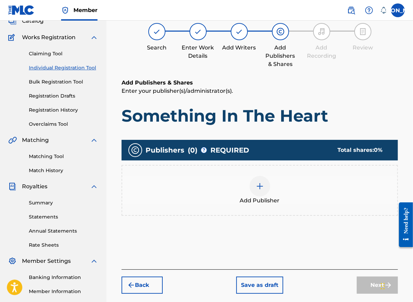
scroll to position [31, 0]
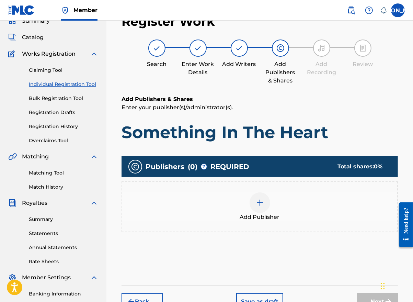
click at [253, 204] on div at bounding box center [259, 202] width 21 height 21
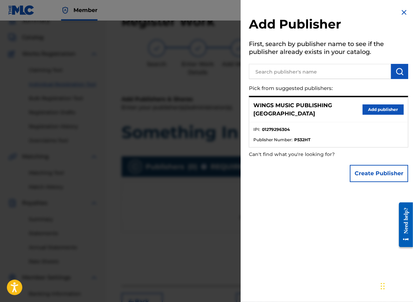
click at [382, 104] on button "Add publisher" at bounding box center [382, 109] width 41 height 10
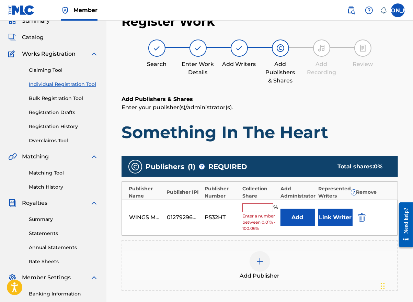
click at [260, 207] on input "text" at bounding box center [257, 207] width 31 height 9
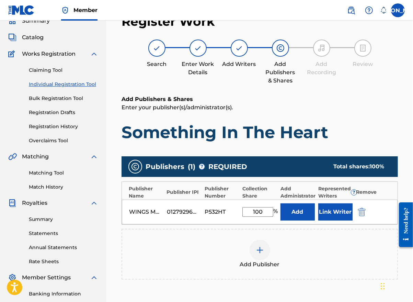
type input "100"
click at [338, 210] on button "Link Writer" at bounding box center [335, 211] width 34 height 17
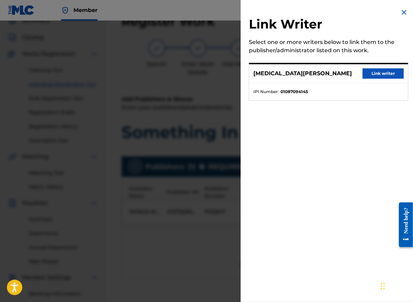
click at [382, 69] on button "Link writer" at bounding box center [382, 73] width 41 height 10
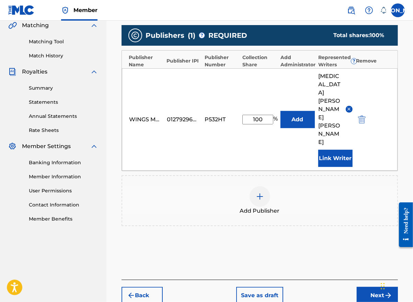
click at [374, 287] on button "Next" at bounding box center [377, 295] width 41 height 17
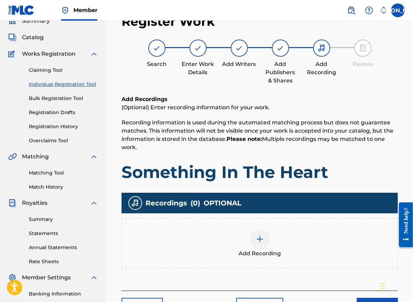
click at [272, 242] on div "Add Recording" at bounding box center [259, 243] width 275 height 29
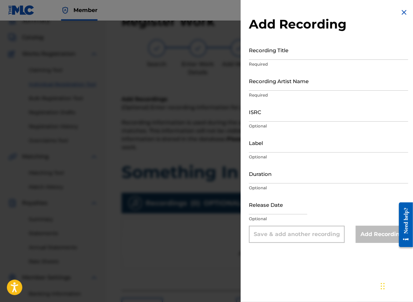
click at [279, 63] on p "Required" at bounding box center [328, 64] width 159 height 6
click at [282, 55] on input "Recording Title" at bounding box center [328, 50] width 159 height 20
type input "Something In The Heart"
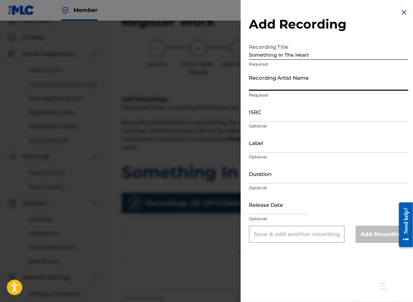
click at [276, 86] on input "Recording Artist Name" at bounding box center [328, 81] width 159 height 20
type input "U"
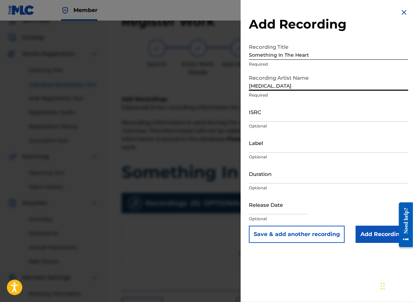
type input "[MEDICAL_DATA][PERSON_NAME]"
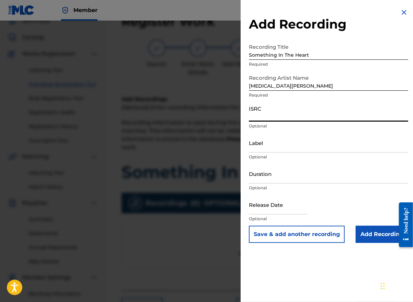
click at [259, 116] on input "ISRC" at bounding box center [328, 112] width 159 height 20
paste input "UKW3Z2501332"
type input "UKW3Z2501332"
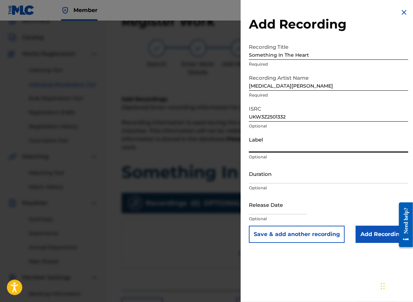
click at [267, 146] on input "Label" at bounding box center [328, 143] width 159 height 20
type input "Wings Music Group"
click at [279, 177] on input "Duration" at bounding box center [328, 174] width 159 height 20
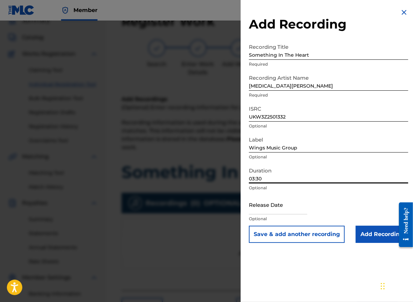
type input "03:30"
click at [283, 207] on input "text" at bounding box center [278, 205] width 58 height 20
select select "7"
select select "2025"
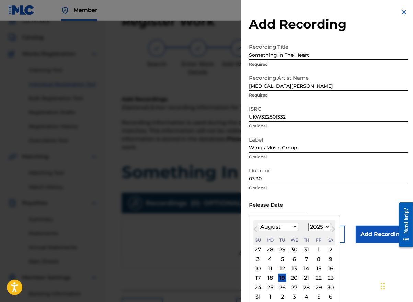
click at [260, 234] on button "Previous Month" at bounding box center [255, 230] width 11 height 11
click at [292, 226] on select "January February March April May June July August September October November De…" at bounding box center [277, 227] width 39 height 8
select select "4"
click at [258, 223] on select "January February March April May June July August September October November De…" at bounding box center [277, 227] width 39 height 8
click at [314, 257] on div "9" at bounding box center [318, 259] width 8 height 8
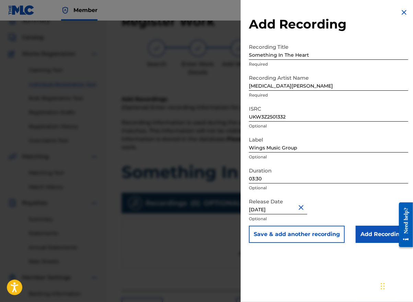
type input "[DATE]"
click at [369, 236] on input "Add Recording" at bounding box center [382, 233] width 53 height 17
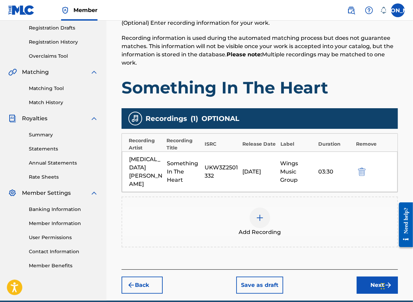
scroll to position [138, 0]
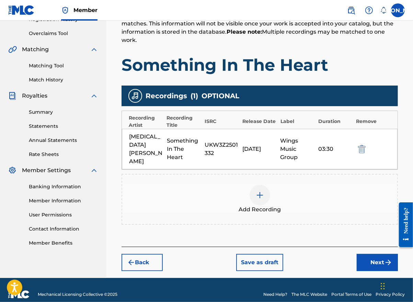
click at [386, 258] on img "submit" at bounding box center [388, 262] width 8 height 8
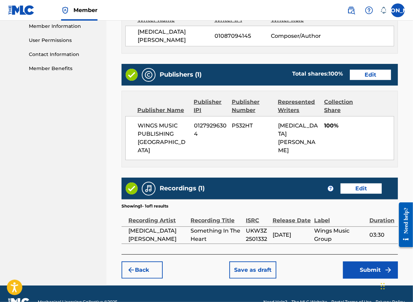
scroll to position [316, 0]
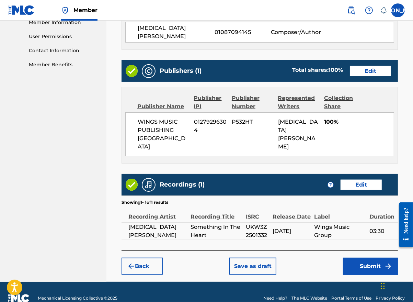
click at [361, 257] on button "Submit" at bounding box center [370, 265] width 55 height 17
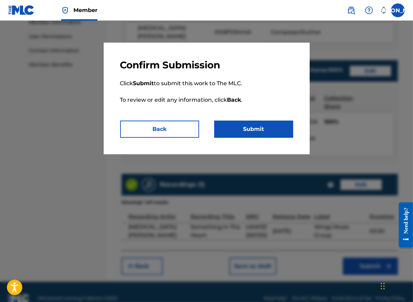
click at [232, 125] on button "Submit" at bounding box center [253, 128] width 79 height 17
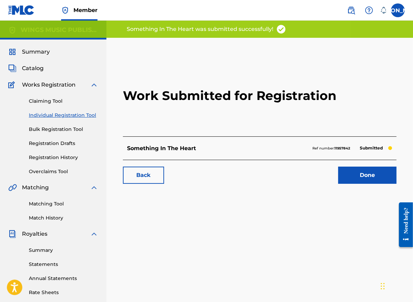
click at [371, 174] on link "Done" at bounding box center [367, 174] width 58 height 17
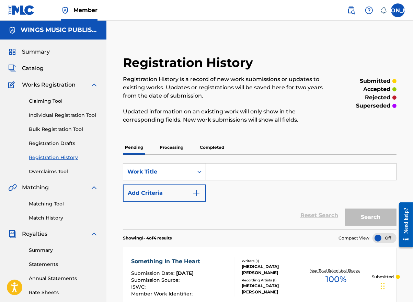
click at [42, 114] on link "Individual Registration Tool" at bounding box center [63, 115] width 69 height 7
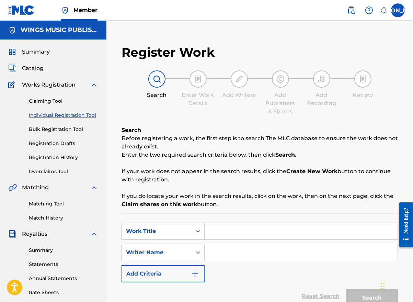
click at [223, 229] on input "Search Form" at bounding box center [301, 231] width 193 height 16
type input "Unlearn It All"
click at [229, 255] on input "Search Form" at bounding box center [301, 252] width 193 height 16
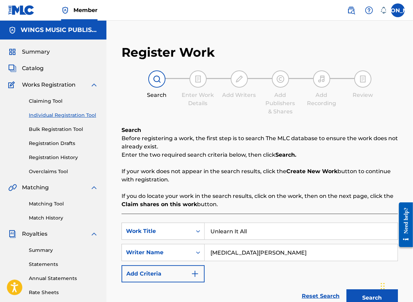
click at [365, 292] on button "Search" at bounding box center [371, 297] width 51 height 17
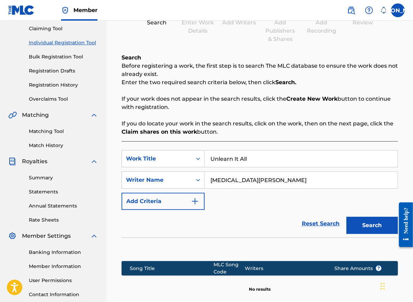
scroll to position [103, 0]
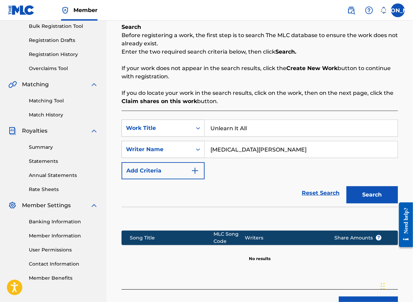
click at [263, 149] on input "[MEDICAL_DATA][PERSON_NAME]" at bounding box center [301, 149] width 193 height 16
type input "[MEDICAL_DATA][PERSON_NAME]"
click at [374, 190] on button "Search" at bounding box center [371, 194] width 51 height 17
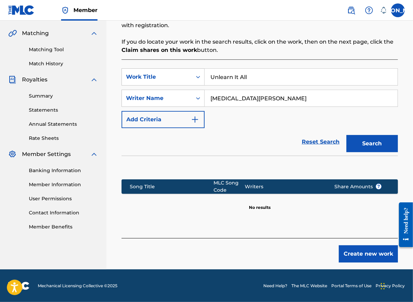
click at [356, 252] on button "Create new work" at bounding box center [368, 253] width 59 height 17
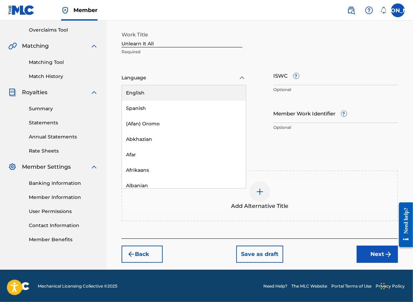
click at [156, 80] on div at bounding box center [183, 77] width 125 height 9
click at [148, 91] on div "English" at bounding box center [184, 92] width 124 height 15
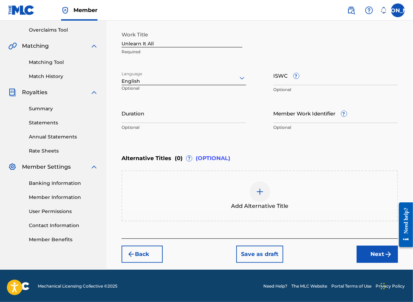
click at [195, 119] on input "Duration" at bounding box center [183, 113] width 125 height 20
type input "04:06"
click at [371, 261] on button "Next" at bounding box center [377, 253] width 41 height 17
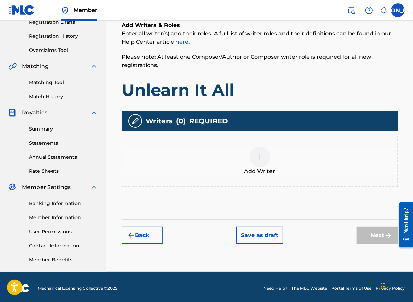
scroll to position [124, 0]
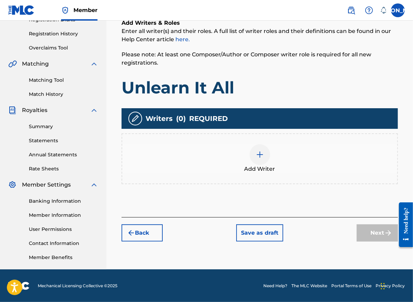
click at [262, 158] on img at bounding box center [260, 154] width 8 height 8
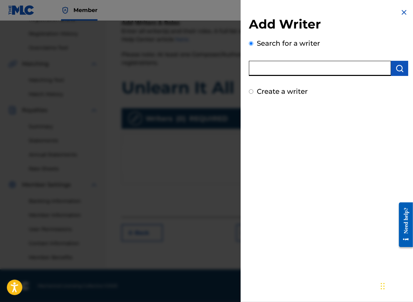
click at [282, 68] on input "text" at bounding box center [320, 68] width 142 height 15
type input "[MEDICAL_DATA][PERSON_NAME]"
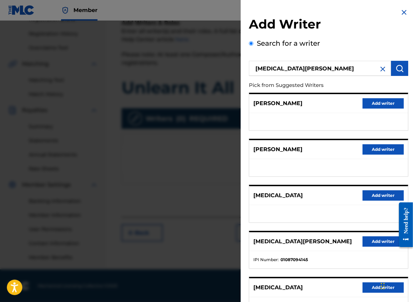
click at [371, 238] on button "Add writer" at bounding box center [382, 241] width 41 height 10
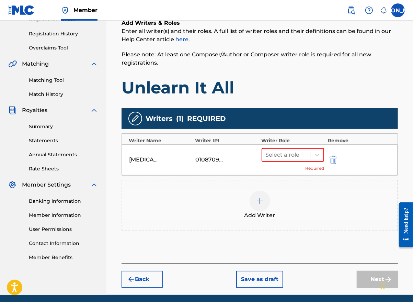
click at [317, 155] on icon at bounding box center [317, 155] width 4 height 2
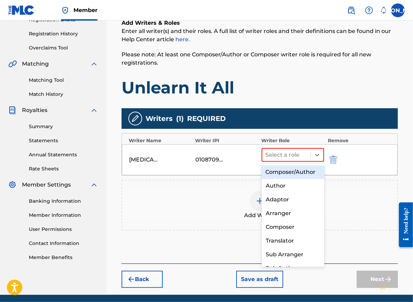
click at [297, 174] on div "Composer/Author" at bounding box center [293, 172] width 63 height 14
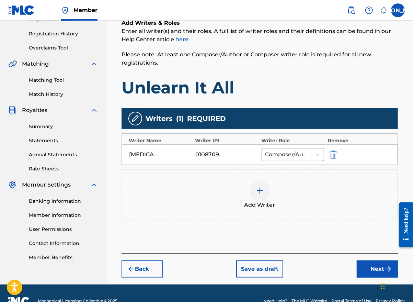
click at [259, 194] on div at bounding box center [259, 190] width 21 height 21
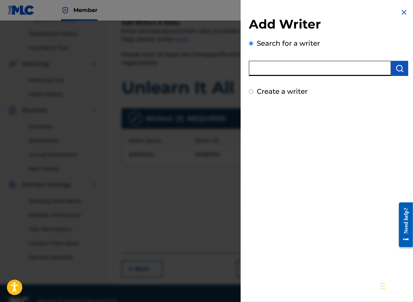
click at [277, 69] on input "text" at bounding box center [320, 68] width 142 height 15
type input "[PERSON_NAME]"
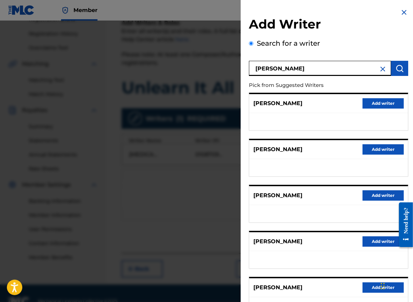
click at [379, 103] on button "Add writer" at bounding box center [382, 103] width 41 height 10
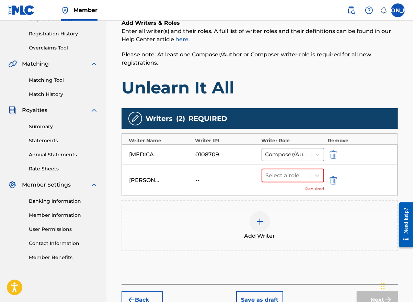
click at [318, 174] on icon at bounding box center [317, 175] width 7 height 7
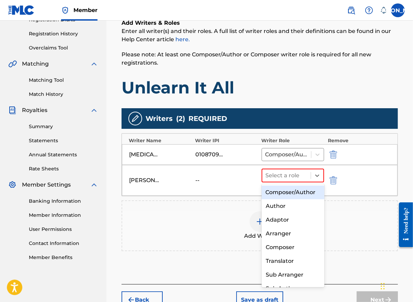
click at [294, 192] on div "Composer/Author" at bounding box center [293, 192] width 63 height 14
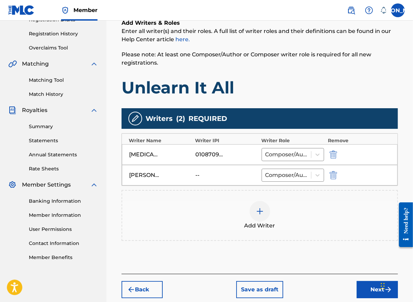
click at [268, 210] on div at bounding box center [259, 211] width 21 height 21
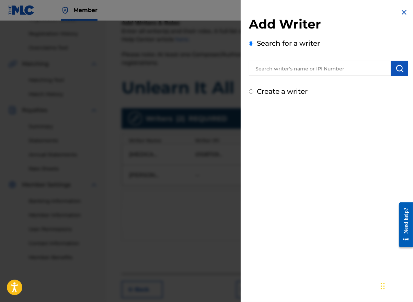
click at [274, 71] on input "text" at bounding box center [320, 68] width 142 height 15
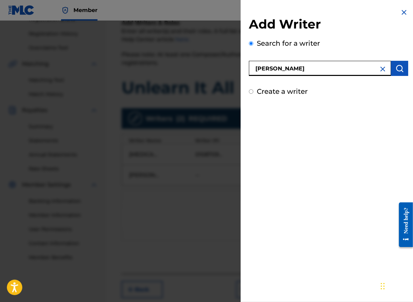
type input "[PERSON_NAME]"
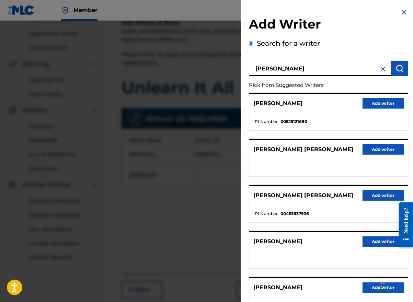
scroll to position [0, 0]
click at [369, 237] on button "Add writer" at bounding box center [382, 241] width 41 height 10
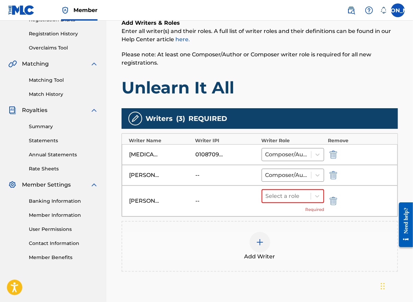
click at [314, 195] on icon at bounding box center [317, 196] width 7 height 7
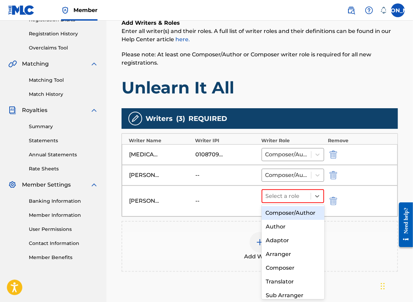
click at [296, 212] on div "Composer/Author" at bounding box center [293, 213] width 63 height 14
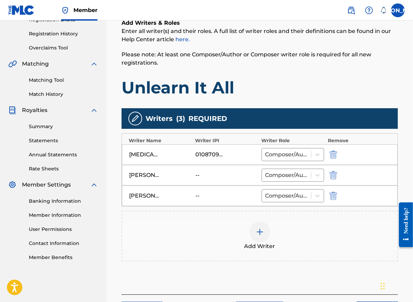
click at [260, 233] on img at bounding box center [260, 232] width 8 height 8
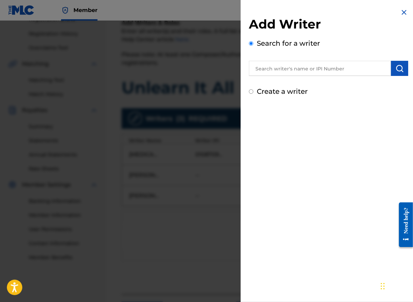
click at [264, 68] on input "text" at bounding box center [320, 68] width 142 height 15
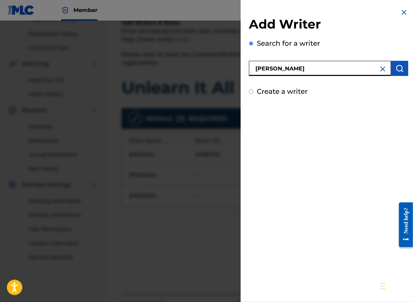
type input "[PERSON_NAME]"
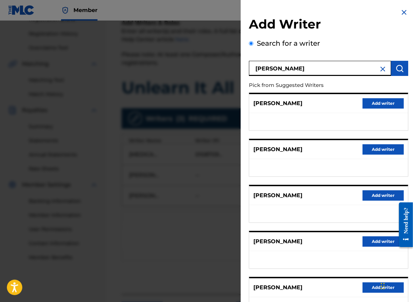
scroll to position [55, 0]
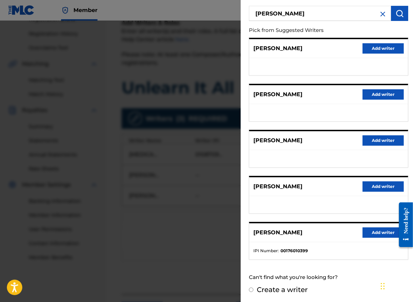
click at [281, 289] on label "Create a writer" at bounding box center [282, 289] width 51 height 8
radio input "true"
click at [253, 289] on input "Create a writer" at bounding box center [251, 289] width 4 height 4
radio input "false"
radio input "true"
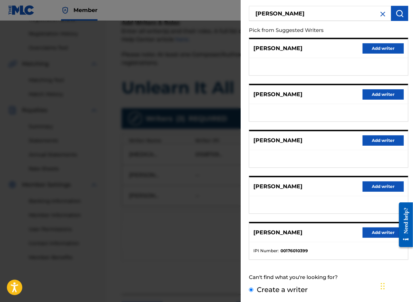
scroll to position [0, 0]
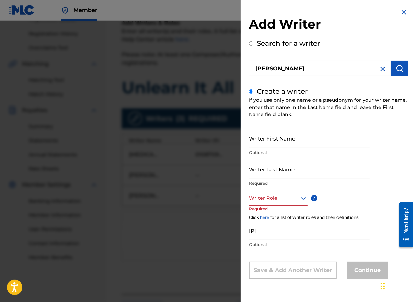
click at [277, 142] on input "Writer First Name" at bounding box center [309, 138] width 121 height 20
type input "[PERSON_NAME]"
click at [266, 175] on input "Writer Last Name" at bounding box center [309, 169] width 121 height 20
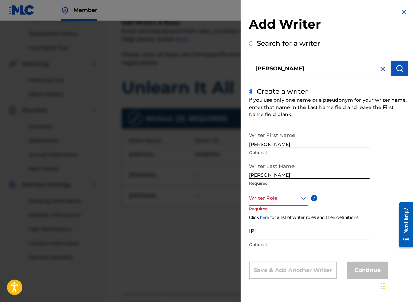
type input "[PERSON_NAME]"
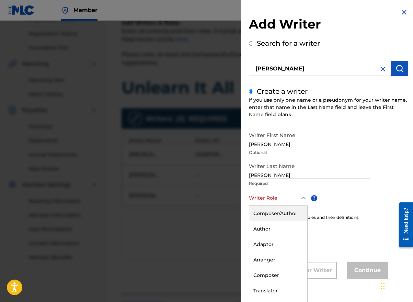
click at [273, 201] on div "Writer Role" at bounding box center [278, 197] width 59 height 15
click at [274, 211] on div "Composer/Author" at bounding box center [278, 213] width 58 height 15
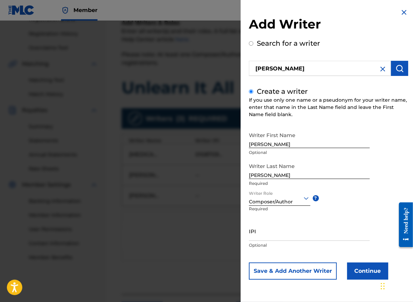
click at [368, 270] on button "Continue" at bounding box center [367, 270] width 41 height 17
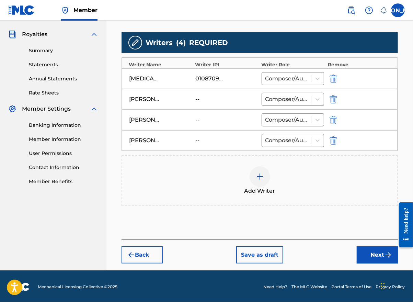
click at [368, 253] on button "Next" at bounding box center [377, 254] width 41 height 17
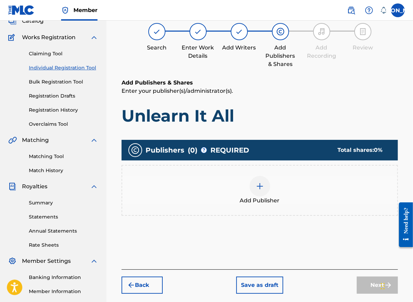
scroll to position [31, 0]
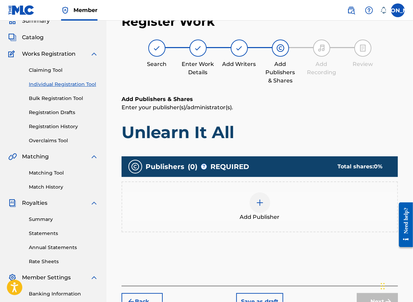
click at [266, 201] on div at bounding box center [259, 202] width 21 height 21
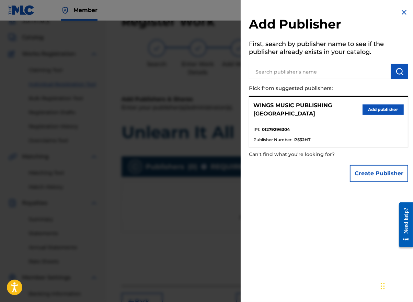
click at [390, 105] on button "Add publisher" at bounding box center [382, 109] width 41 height 10
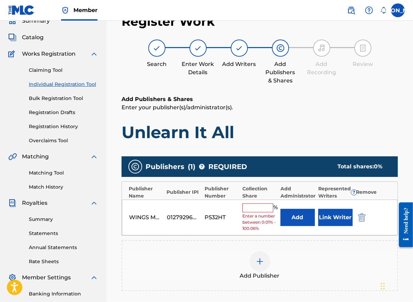
click at [254, 205] on input "text" at bounding box center [257, 207] width 31 height 9
type input "25"
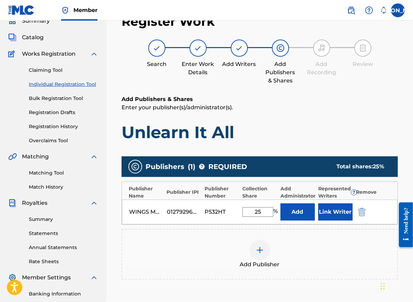
click at [334, 211] on button "Link Writer" at bounding box center [335, 211] width 34 height 17
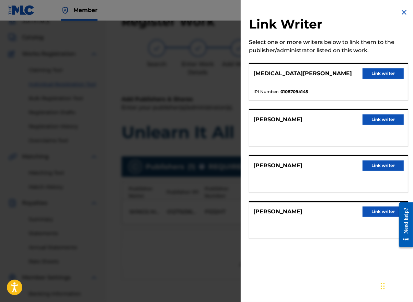
click at [382, 74] on button "Link writer" at bounding box center [382, 73] width 41 height 10
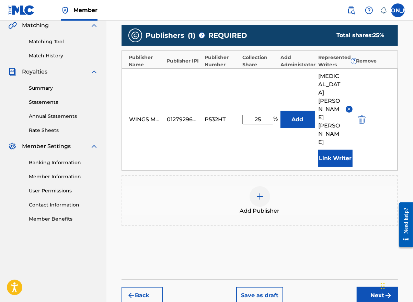
click at [366, 287] on button "Next" at bounding box center [377, 295] width 41 height 17
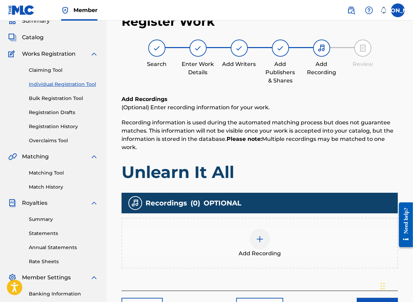
click at [259, 239] on img at bounding box center [260, 239] width 8 height 8
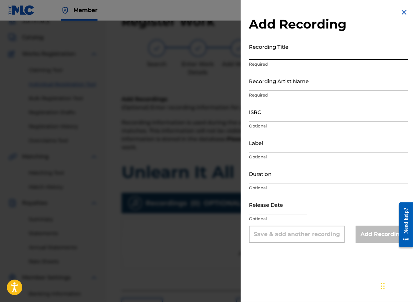
click at [274, 53] on input "Recording Title" at bounding box center [328, 50] width 159 height 20
type input "Unlearn It All"
click at [259, 88] on input "Recording Artist Name" at bounding box center [328, 81] width 159 height 20
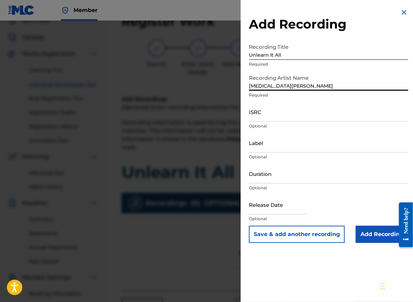
type input "[MEDICAL_DATA][PERSON_NAME]"
click at [266, 116] on input "ISRC" at bounding box center [328, 112] width 159 height 20
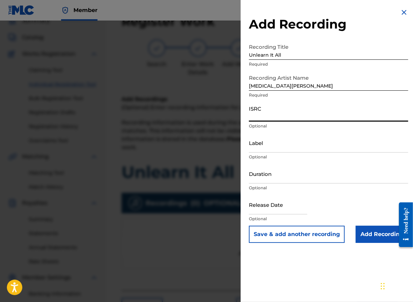
paste input "QZES52574799"
type input "QZES52574799"
click at [281, 152] on input "Label" at bounding box center [328, 143] width 159 height 20
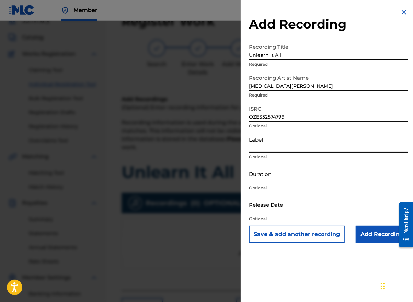
type input "Wings Music Group"
click at [277, 179] on input "Duration" at bounding box center [328, 174] width 159 height 20
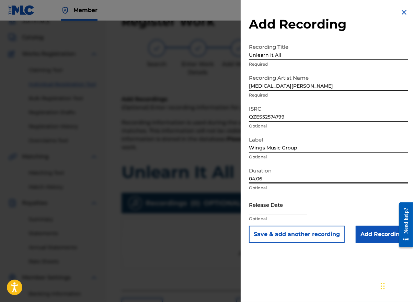
type input "04:06"
click at [299, 209] on input "text" at bounding box center [278, 205] width 58 height 20
select select "7"
select select "2025"
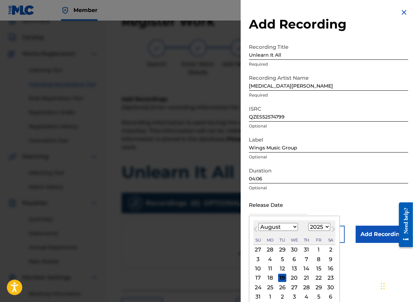
click at [256, 235] on button "Previous Month" at bounding box center [255, 230] width 11 height 11
click at [292, 226] on select "January February March April May June July August September October November De…" at bounding box center [277, 227] width 39 height 8
select select "2"
click at [258, 223] on select "January February March April May June July August September October November De…" at bounding box center [277, 227] width 39 height 8
click at [316, 287] on div "28" at bounding box center [318, 287] width 8 height 8
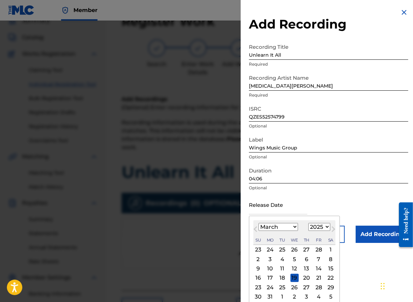
type input "[DATE]"
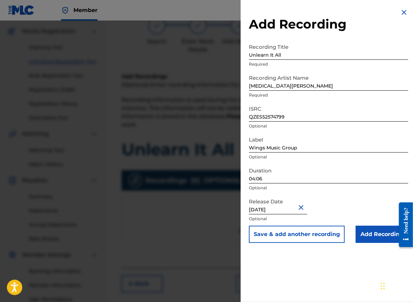
scroll to position [65, 0]
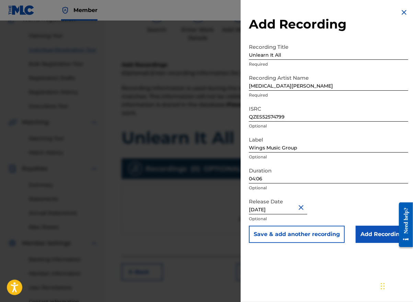
click at [369, 236] on input "Add Recording" at bounding box center [382, 233] width 53 height 17
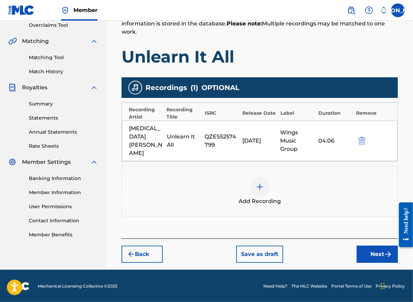
click at [373, 253] on button "Next" at bounding box center [377, 253] width 41 height 17
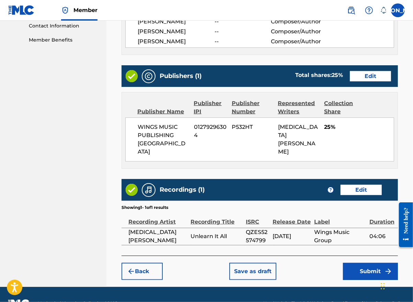
scroll to position [341, 0]
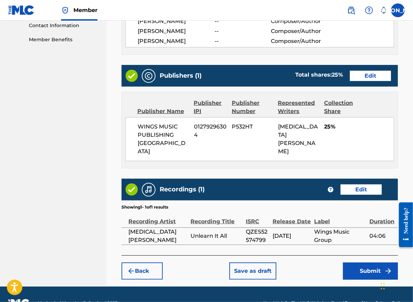
click at [367, 262] on button "Submit" at bounding box center [370, 270] width 55 height 17
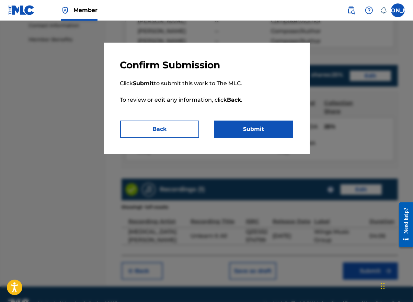
click at [261, 128] on button "Submit" at bounding box center [253, 128] width 79 height 17
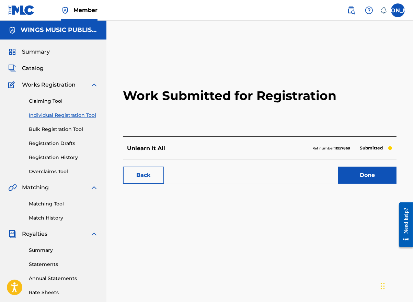
click at [367, 176] on link "Done" at bounding box center [367, 174] width 58 height 17
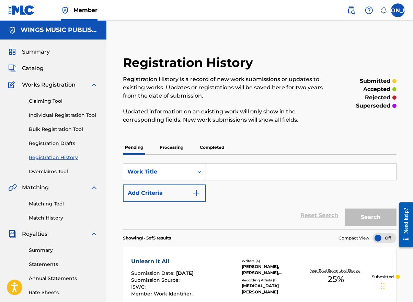
click at [43, 114] on link "Individual Registration Tool" at bounding box center [63, 115] width 69 height 7
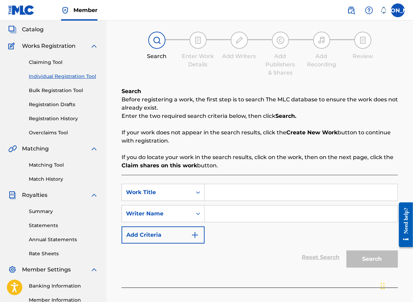
scroll to position [69, 0]
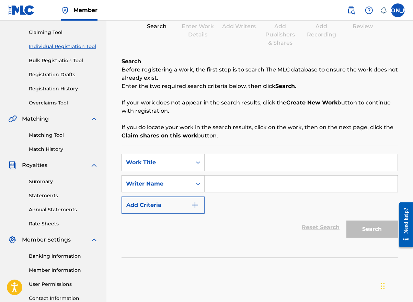
click at [223, 168] on input "Search Form" at bounding box center [301, 162] width 193 height 16
type input "What You Know"
click at [217, 181] on input "Search Form" at bounding box center [301, 183] width 193 height 16
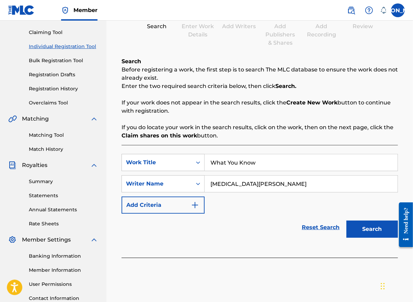
click at [371, 229] on button "Search" at bounding box center [371, 228] width 51 height 17
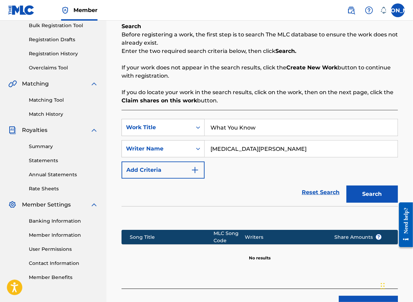
scroll to position [154, 0]
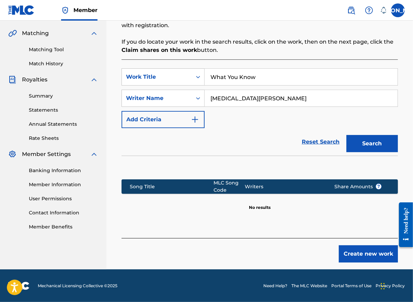
click at [261, 101] on input "[MEDICAL_DATA][PERSON_NAME]" at bounding box center [301, 98] width 193 height 16
type input "[MEDICAL_DATA][PERSON_NAME]"
click at [363, 142] on button "Search" at bounding box center [371, 143] width 51 height 17
click at [361, 251] on button "Create new work" at bounding box center [368, 253] width 59 height 17
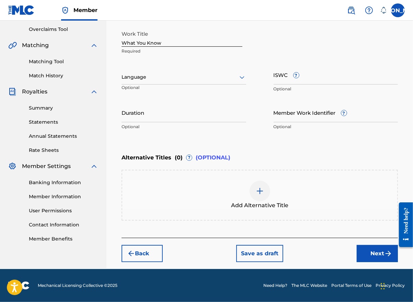
scroll to position [141, 0]
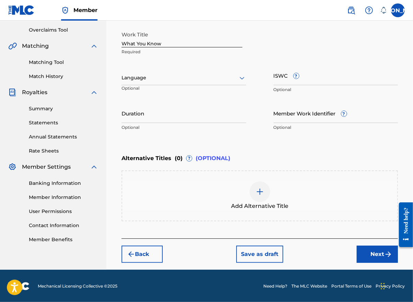
click at [166, 78] on div at bounding box center [183, 77] width 125 height 9
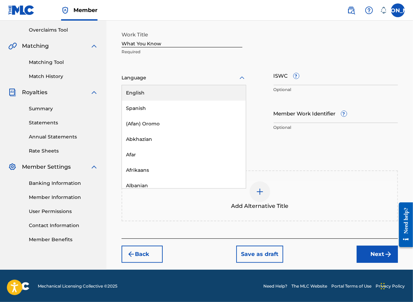
click at [156, 90] on div "English" at bounding box center [184, 92] width 124 height 15
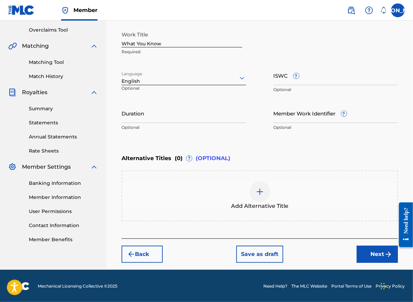
click at [287, 81] on input "ISWC ?" at bounding box center [336, 76] width 125 height 20
paste input "T-330.706.343-6"
type input "T-330.706.343-6"
click at [162, 117] on input "Duration" at bounding box center [183, 113] width 125 height 20
type input "03:11"
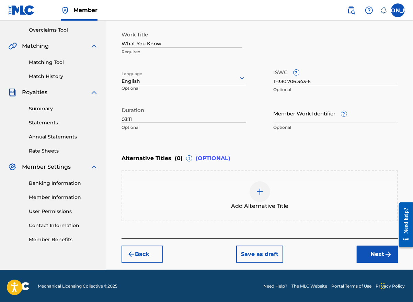
click at [378, 256] on button "Next" at bounding box center [377, 253] width 41 height 17
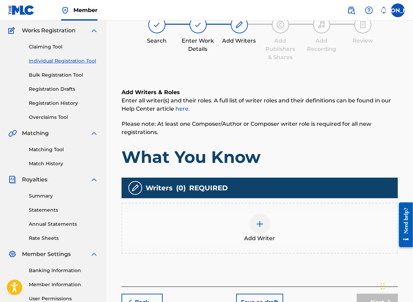
scroll to position [31, 0]
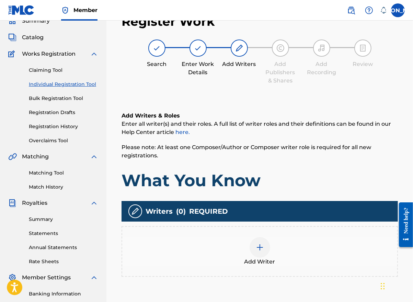
click at [260, 250] on img at bounding box center [260, 247] width 8 height 8
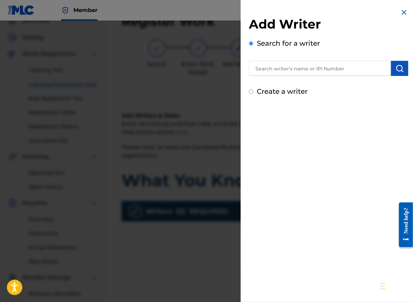
click at [295, 64] on input "text" at bounding box center [320, 68] width 142 height 15
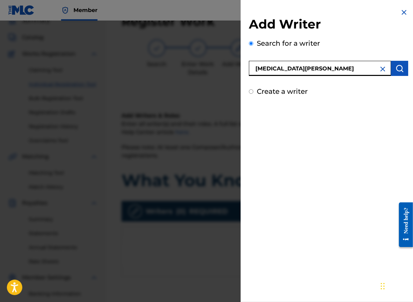
type input "[MEDICAL_DATA][PERSON_NAME]"
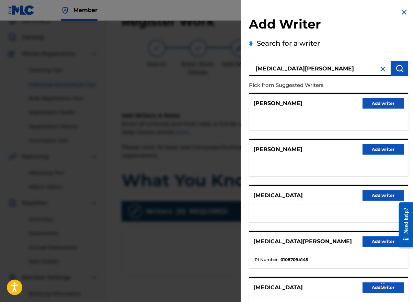
click at [372, 241] on button "Add writer" at bounding box center [382, 241] width 41 height 10
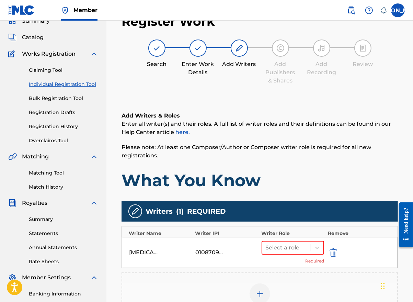
click at [318, 251] on div at bounding box center [317, 247] width 12 height 12
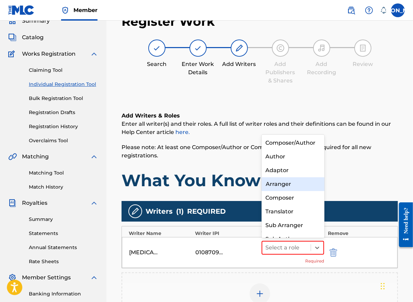
scroll to position [7, 0]
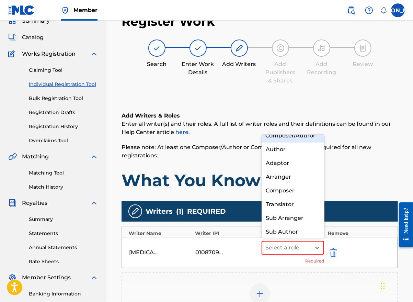
click at [295, 142] on div "Composer/Author" at bounding box center [293, 136] width 63 height 14
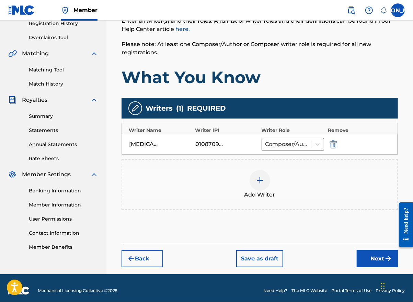
click at [372, 255] on button "Next" at bounding box center [377, 258] width 41 height 17
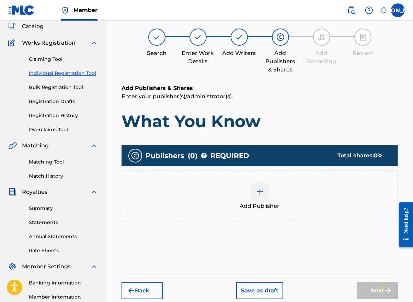
scroll to position [31, 0]
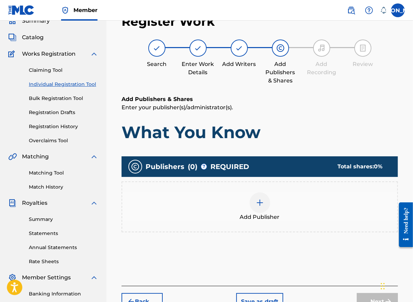
click at [264, 216] on span "Add Publisher" at bounding box center [260, 217] width 40 height 8
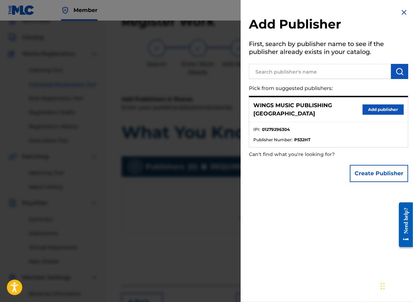
click at [365, 105] on button "Add publisher" at bounding box center [382, 109] width 41 height 10
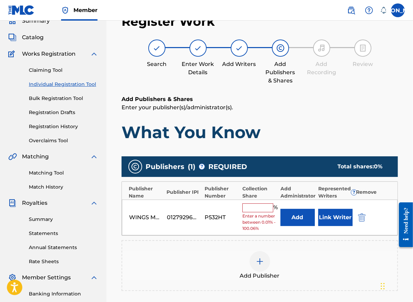
click at [248, 208] on input "text" at bounding box center [257, 207] width 31 height 9
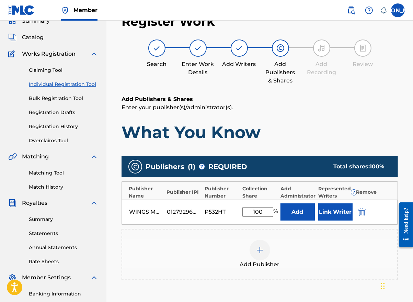
type input "100"
click at [337, 208] on button "Link Writer" at bounding box center [335, 211] width 34 height 17
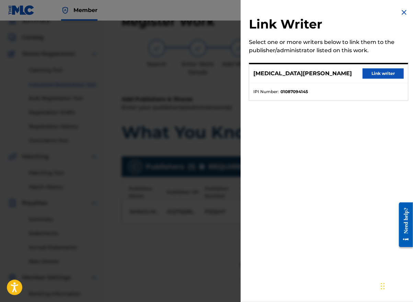
click at [382, 72] on button "Link writer" at bounding box center [382, 73] width 41 height 10
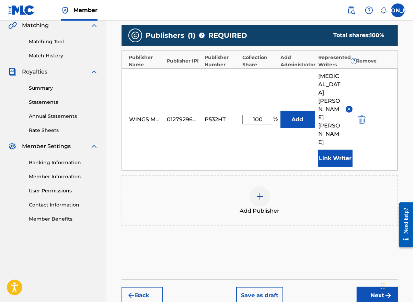
click at [367, 287] on button "Next" at bounding box center [377, 295] width 41 height 17
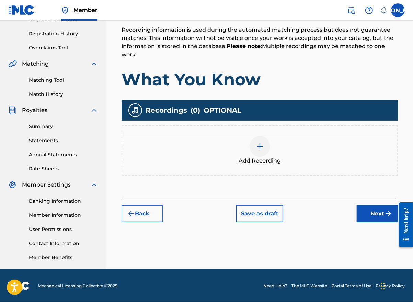
scroll to position [124, 0]
click at [261, 152] on div at bounding box center [259, 146] width 21 height 21
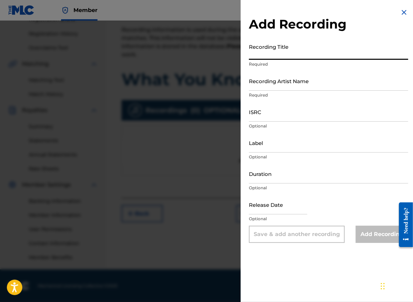
click at [275, 55] on input "Recording Title" at bounding box center [328, 50] width 159 height 20
type input "What You Know"
click at [267, 86] on input "Recording Artist Name" at bounding box center [328, 81] width 159 height 20
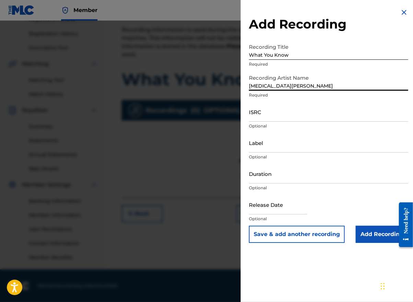
type input "[MEDICAL_DATA][PERSON_NAME]"
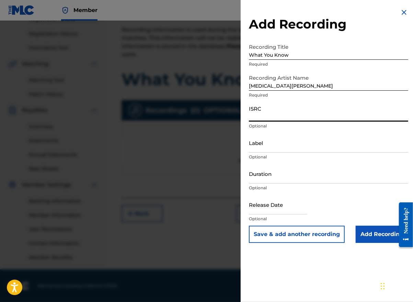
click at [263, 118] on input "ISRC" at bounding box center [328, 112] width 159 height 20
paste input "QZFZ22571176"
type input "QZFZ22571176"
click at [271, 141] on input "Label" at bounding box center [328, 143] width 159 height 20
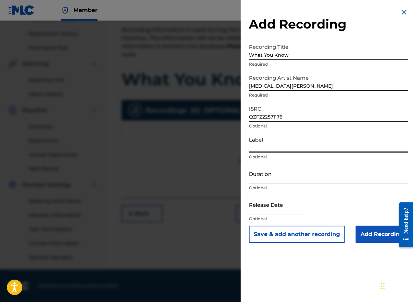
type input "Wings Music Group"
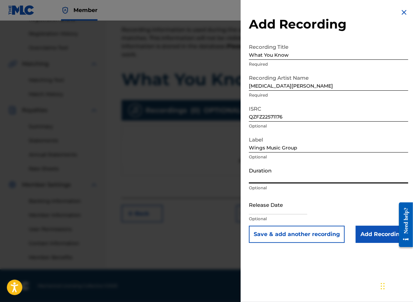
click at [287, 181] on input "Duration" at bounding box center [328, 174] width 159 height 20
type input "03:11"
click at [292, 210] on input "text" at bounding box center [278, 205] width 58 height 20
select select "7"
select select "2025"
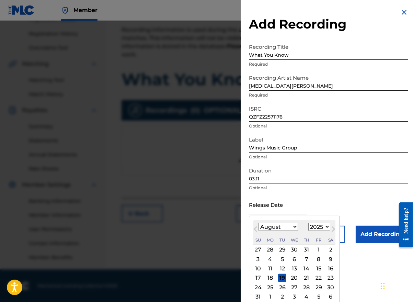
click at [259, 233] on button "Previous Month" at bounding box center [255, 230] width 11 height 11
click at [294, 224] on select "January February March April May June July August September October November De…" at bounding box center [277, 227] width 39 height 8
select select "1"
click at [258, 223] on select "January February March April May June July August September October November De…" at bounding box center [277, 227] width 39 height 8
click at [316, 276] on div "21" at bounding box center [318, 278] width 8 height 8
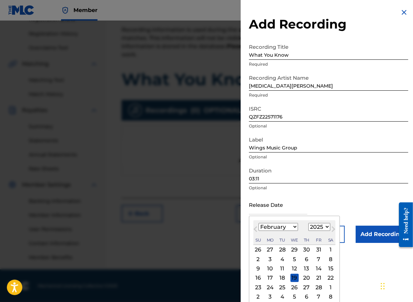
type input "[DATE]"
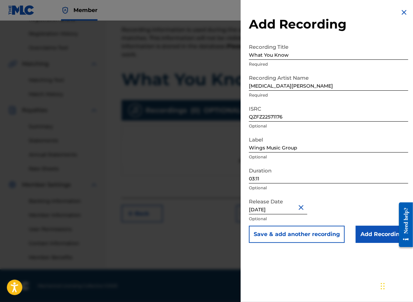
click at [375, 234] on input "Add Recording" at bounding box center [382, 233] width 53 height 17
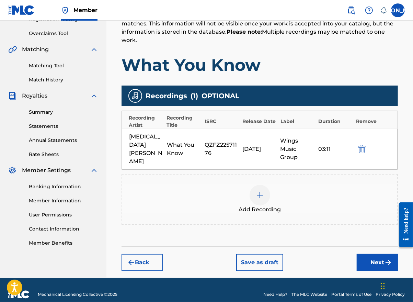
click at [377, 254] on button "Next" at bounding box center [377, 262] width 41 height 17
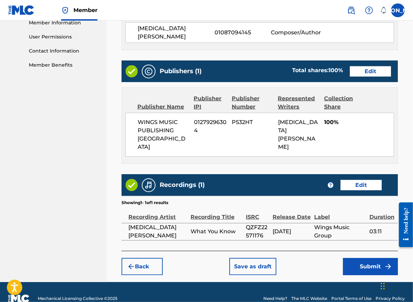
scroll to position [316, 0]
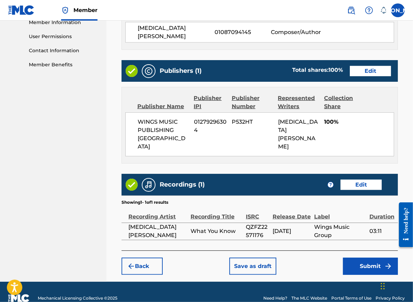
click at [358, 257] on button "Submit" at bounding box center [370, 265] width 55 height 17
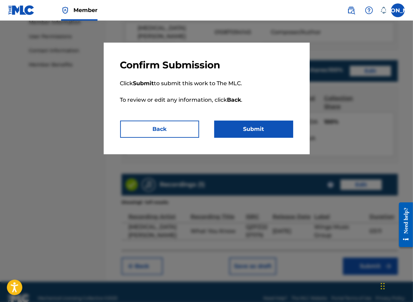
click at [264, 131] on button "Submit" at bounding box center [253, 128] width 79 height 17
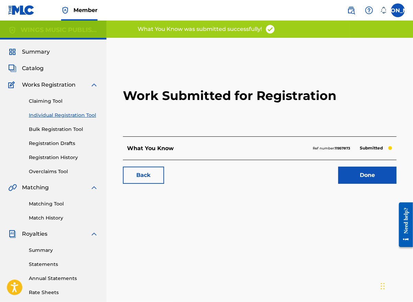
click at [371, 175] on link "Done" at bounding box center [367, 174] width 58 height 17
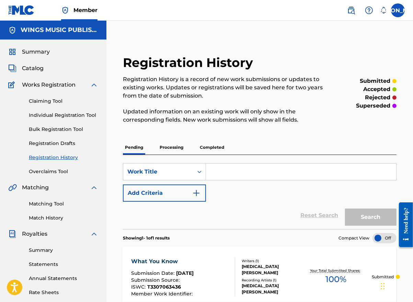
click at [52, 113] on link "Individual Registration Tool" at bounding box center [63, 115] width 69 height 7
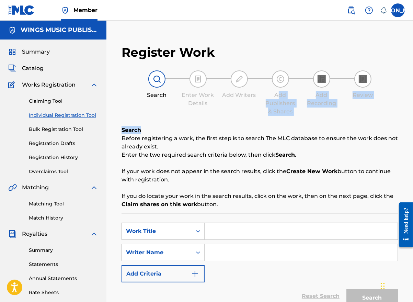
click at [270, 148] on div "Register Work Search Enter Work Details Add Writers Add Publishers & Shares Add…" at bounding box center [260, 189] width 290 height 302
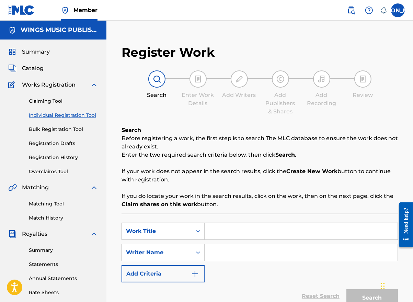
click at [223, 235] on input "Search Form" at bounding box center [301, 231] width 193 height 16
type input "cybele"
click at [223, 253] on input "Search Form" at bounding box center [301, 252] width 193 height 16
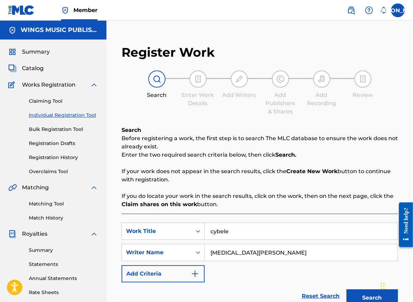
click at [366, 293] on button "Search" at bounding box center [371, 297] width 51 height 17
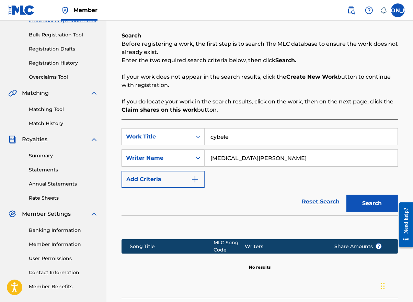
scroll to position [103, 0]
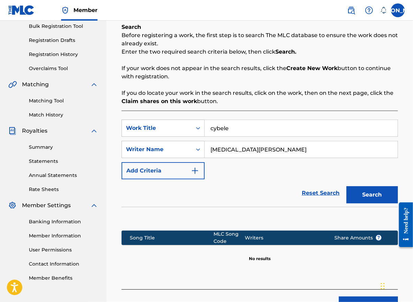
click at [265, 152] on input "[MEDICAL_DATA][PERSON_NAME]" at bounding box center [301, 149] width 193 height 16
type input "[MEDICAL_DATA][PERSON_NAME]"
click at [370, 196] on button "Search" at bounding box center [371, 194] width 51 height 17
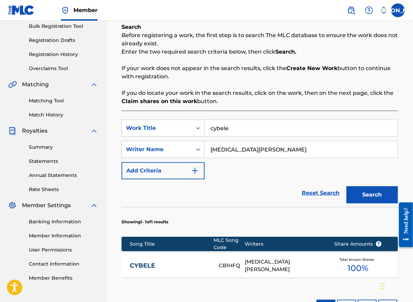
click at [144, 267] on link "CYBELE" at bounding box center [170, 266] width 80 height 8
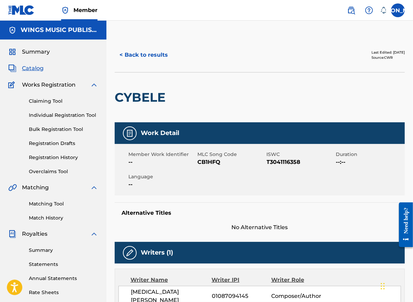
click at [143, 54] on button "< Back to results" at bounding box center [144, 54] width 58 height 17
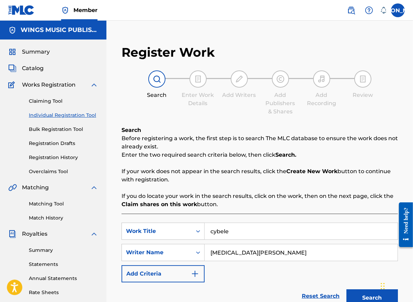
scroll to position [103, 0]
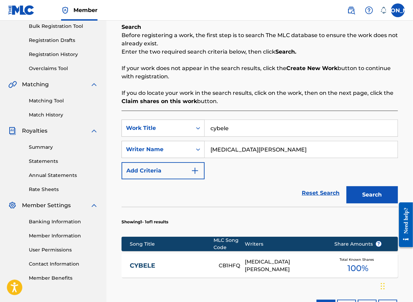
drag, startPoint x: 262, startPoint y: 127, endPoint x: 194, endPoint y: 119, distance: 68.4
click at [194, 119] on div "SearchWithCriteria840e35d9-5149-4180-a444-c4292a68e78e Work Title cybele Search…" at bounding box center [259, 224] width 276 height 226
type input "stay til i die"
click at [371, 195] on button "Search" at bounding box center [371, 194] width 51 height 17
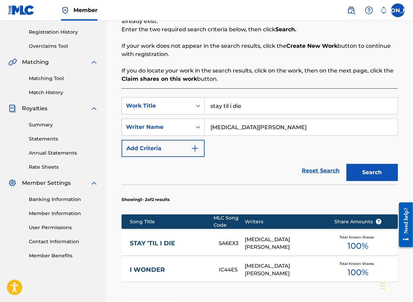
scroll to position [172, 0]
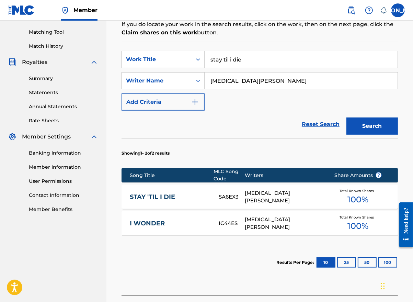
click at [144, 195] on link "STAY 'TIL I DIE" at bounding box center [170, 197] width 80 height 8
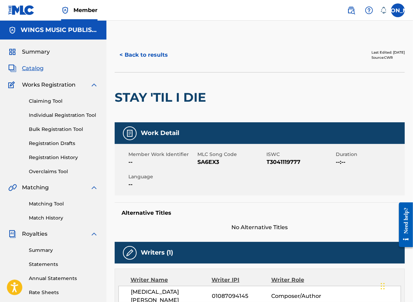
click at [141, 54] on button "< Back to results" at bounding box center [144, 54] width 58 height 17
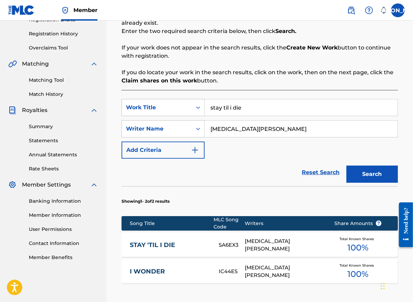
drag, startPoint x: 265, startPoint y: 109, endPoint x: 183, endPoint y: 108, distance: 81.7
click at [183, 108] on div "SearchWithCriteria840e35d9-5149-4180-a444-c4292a68e78e Work Title stay til i die" at bounding box center [259, 107] width 276 height 17
type input "in the wind"
click at [346, 165] on button "Search" at bounding box center [371, 173] width 51 height 17
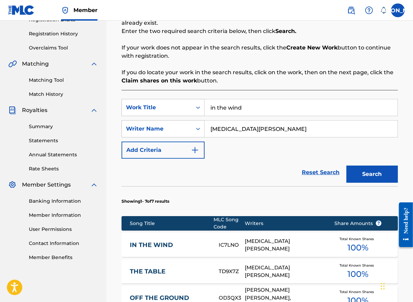
drag, startPoint x: 260, startPoint y: 108, endPoint x: 127, endPoint y: 88, distance: 135.0
click at [128, 89] on div "Search Before registering a work, the first step is to search The MLC database …" at bounding box center [259, 238] width 276 height 473
type input "independence"
click at [346, 165] on button "Search" at bounding box center [371, 173] width 51 height 17
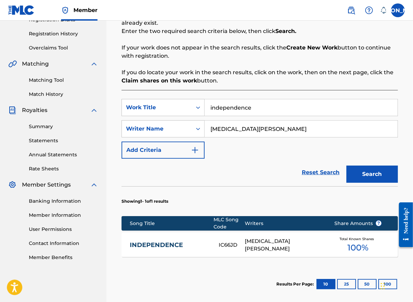
click at [155, 243] on link "INDEPENDENCE" at bounding box center [170, 245] width 80 height 8
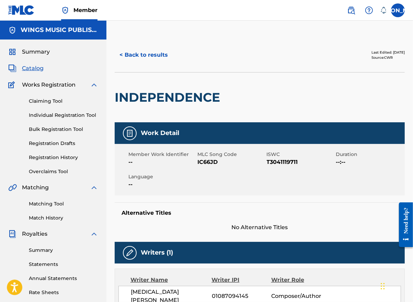
click at [142, 54] on button "< Back to results" at bounding box center [144, 54] width 58 height 17
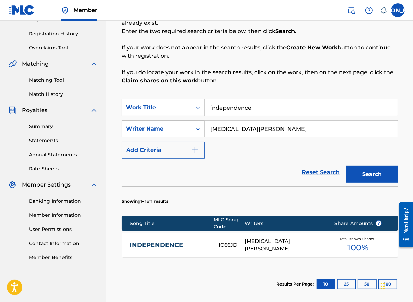
drag, startPoint x: 276, startPoint y: 109, endPoint x: 150, endPoint y: 92, distance: 127.4
click at [150, 92] on div "SearchWithCriteria840e35d9-5149-4180-a444-c4292a68e78e Work Title independence …" at bounding box center [259, 203] width 276 height 226
type input "nowhere else"
click at [378, 173] on button "Search" at bounding box center [371, 173] width 51 height 17
click at [162, 245] on link "NOWHERE ELSE (FEAT. [PERSON_NAME])" at bounding box center [170, 244] width 80 height 15
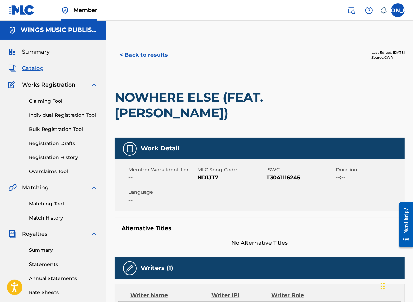
click at [137, 55] on button "< Back to results" at bounding box center [144, 54] width 58 height 17
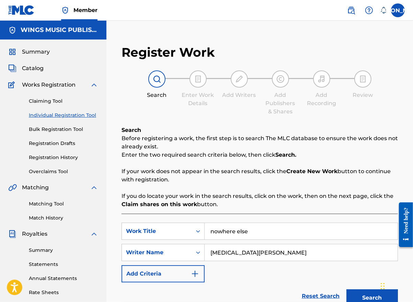
scroll to position [124, 0]
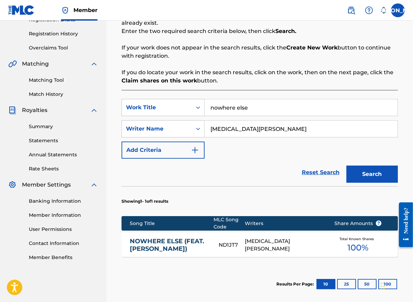
drag, startPoint x: 288, startPoint y: 106, endPoint x: 120, endPoint y: 104, distance: 167.1
click at [121, 104] on div "Register Work Search Enter Work Details Add Writers Add Publishers & Shares Add…" at bounding box center [260, 130] width 290 height 433
click at [364, 170] on button "Search" at bounding box center [371, 173] width 51 height 17
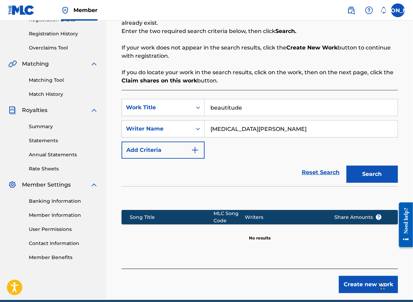
click at [224, 107] on input "beautitude" at bounding box center [301, 107] width 193 height 16
type input "beatitude"
click at [372, 176] on button "Search" at bounding box center [371, 173] width 51 height 17
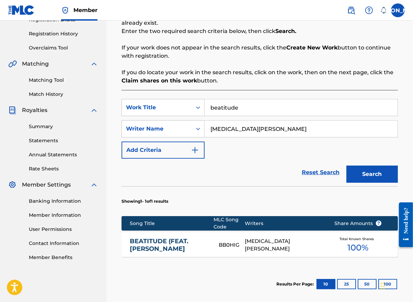
drag, startPoint x: 261, startPoint y: 105, endPoint x: 144, endPoint y: 94, distance: 117.6
click at [144, 94] on div "SearchWithCriteria840e35d9-5149-4180-a444-c4292a68e78e Work Title beatitude Sea…" at bounding box center [259, 203] width 276 height 226
type input "the table"
click at [366, 176] on button "Search" at bounding box center [371, 173] width 51 height 17
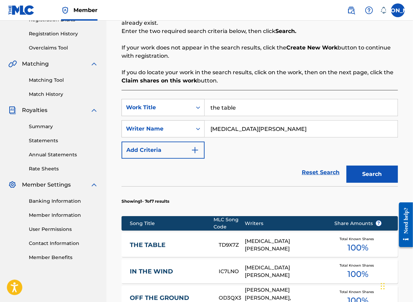
click at [144, 244] on link "THE TABLE" at bounding box center [170, 245] width 80 height 8
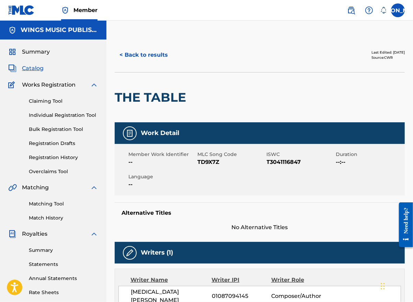
click at [140, 51] on button "< Back to results" at bounding box center [144, 54] width 58 height 17
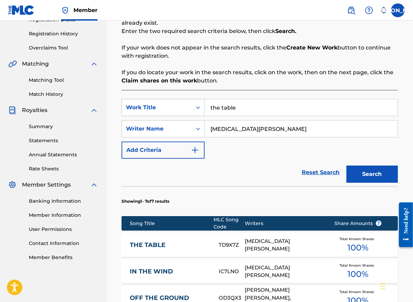
drag, startPoint x: 245, startPoint y: 106, endPoint x: 178, endPoint y: 82, distance: 71.7
click at [178, 82] on div "Search Before registering a work, the first step is to search The MLC database …" at bounding box center [259, 238] width 276 height 473
type input "truth about me"
click at [382, 168] on button "Search" at bounding box center [371, 173] width 51 height 17
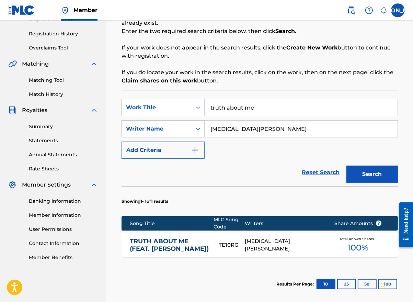
click at [148, 248] on link "TRUTH ABOUT ME (FEAT. [PERSON_NAME])" at bounding box center [170, 244] width 80 height 15
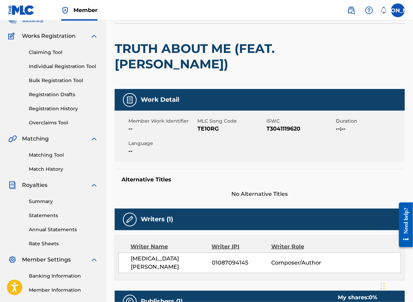
scroll to position [137, 0]
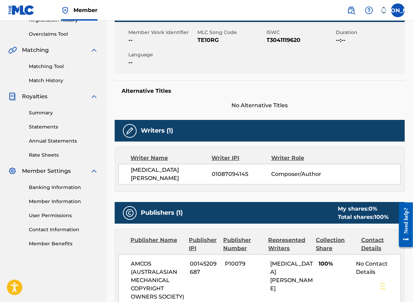
click at [389, 152] on div "Writer Name Writer IPI Writer Role [MEDICAL_DATA][PERSON_NAME] 01087094145 Comp…" at bounding box center [260, 169] width 290 height 45
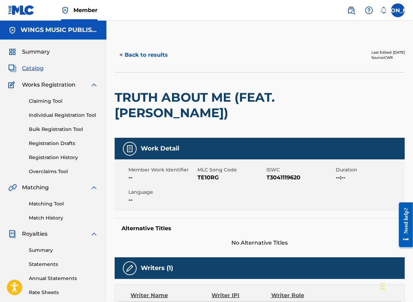
click at [140, 57] on button "< Back to results" at bounding box center [144, 54] width 58 height 17
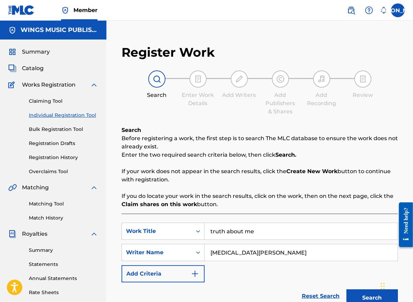
scroll to position [124, 0]
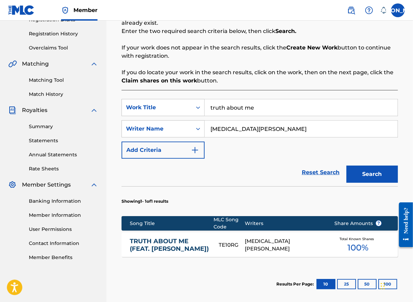
drag, startPoint x: 274, startPoint y: 107, endPoint x: 159, endPoint y: 95, distance: 115.6
click at [159, 95] on div "SearchWithCriteria840e35d9-5149-4180-a444-c4292a68e78e Work Title truth about m…" at bounding box center [259, 203] width 276 height 226
type input "colour"
click at [346, 165] on button "Search" at bounding box center [371, 173] width 51 height 17
click at [155, 241] on link "COLOUR ([PERSON_NAME]'S SONG)" at bounding box center [170, 244] width 80 height 23
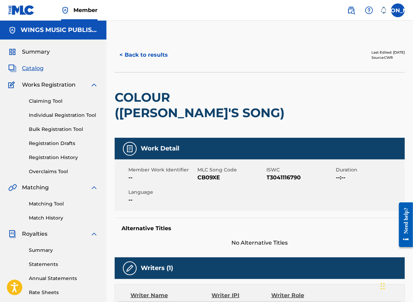
click at [141, 55] on button "< Back to results" at bounding box center [144, 54] width 58 height 17
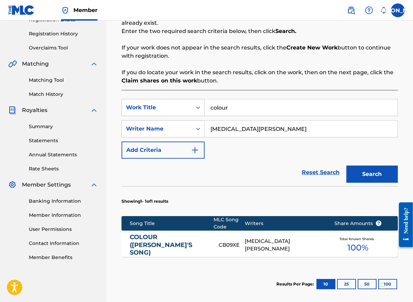
drag, startPoint x: 264, startPoint y: 110, endPoint x: 96, endPoint y: 93, distance: 168.0
click at [96, 93] on main "WINGS MUSIC PUBLISHING USA Summary Catalog Works Registration Claiming Tool Ind…" at bounding box center [206, 122] width 413 height 451
type input "house of my heart"
click at [346, 165] on button "Search" at bounding box center [371, 173] width 51 height 17
